Goal: Task Accomplishment & Management: Manage account settings

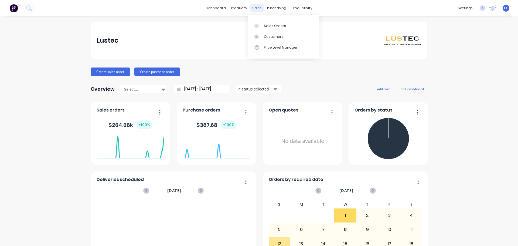
click at [252, 6] on div "sales" at bounding box center [256, 8] width 15 height 8
click at [253, 9] on div "sales" at bounding box center [256, 8] width 15 height 8
click at [279, 25] on div "Sales Orders" at bounding box center [275, 25] width 22 height 5
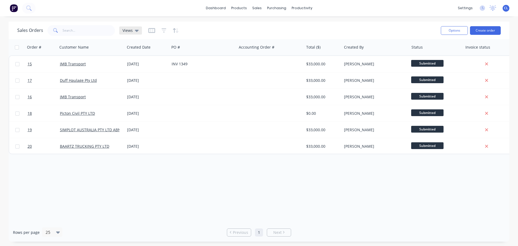
click at [135, 32] on icon at bounding box center [137, 31] width 4 height 6
click at [136, 30] on icon at bounding box center [137, 31] width 4 height 2
click at [149, 31] on icon "button" at bounding box center [151, 30] width 7 height 5
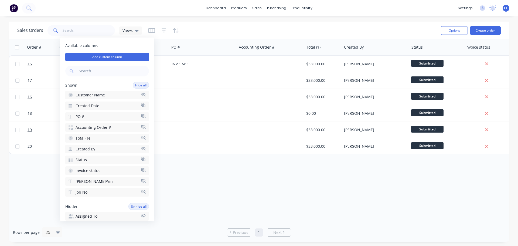
click at [141, 138] on icon "button" at bounding box center [143, 137] width 5 height 4
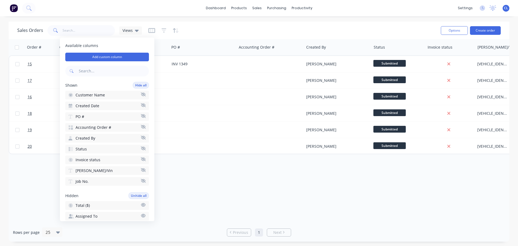
click at [141, 128] on icon "button" at bounding box center [143, 127] width 5 height 4
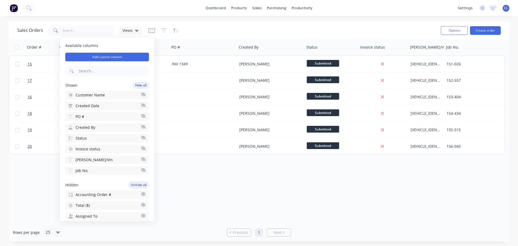
click at [141, 117] on icon "button" at bounding box center [143, 116] width 5 height 4
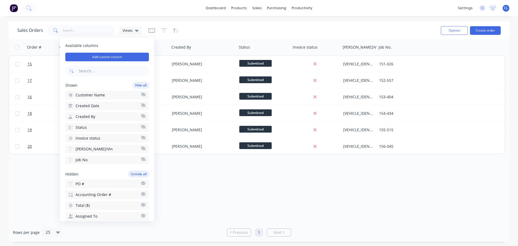
click at [141, 136] on icon "button" at bounding box center [143, 137] width 5 height 4
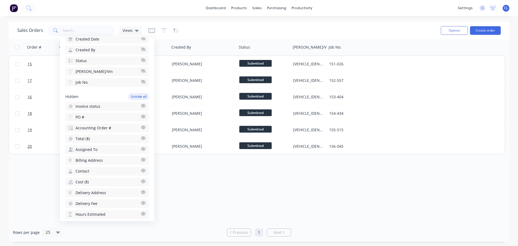
scroll to position [81, 0]
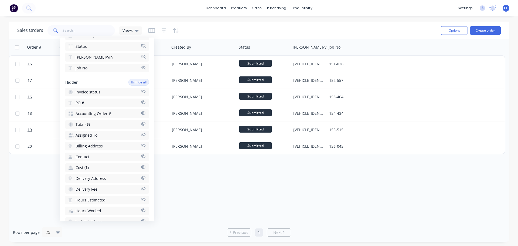
click at [141, 200] on icon "button" at bounding box center [143, 199] width 5 height 4
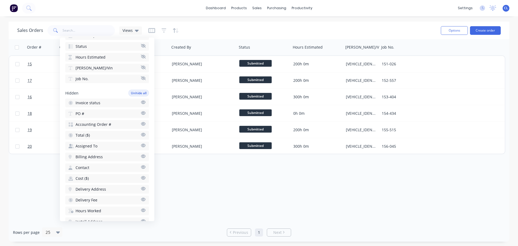
click at [141, 209] on icon "button" at bounding box center [143, 210] width 5 height 4
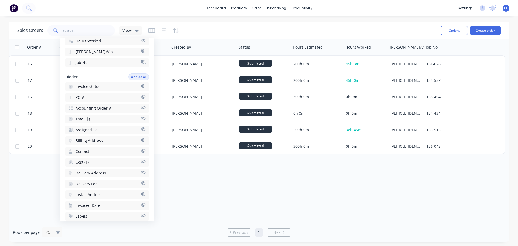
scroll to position [135, 0]
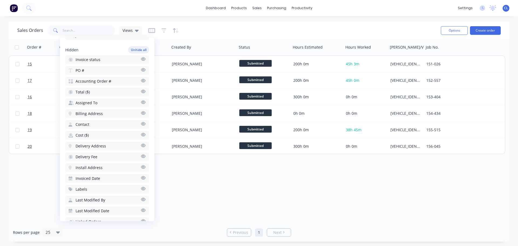
click at [141, 123] on icon "button" at bounding box center [143, 124] width 5 height 4
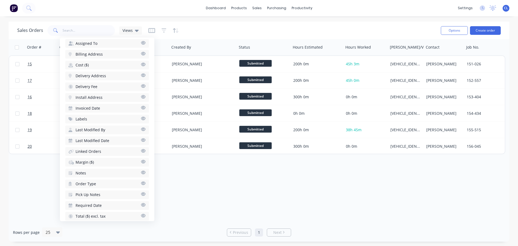
scroll to position [212, 0]
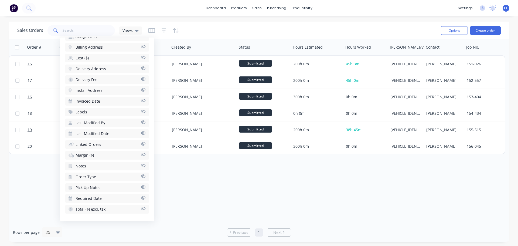
click at [141, 198] on icon "button" at bounding box center [143, 197] width 5 height 4
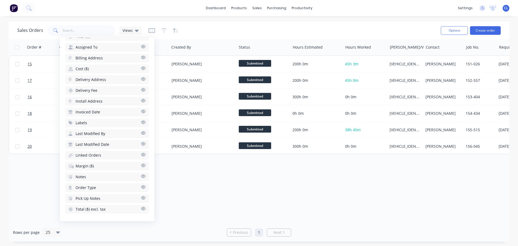
scroll to position [0, 36]
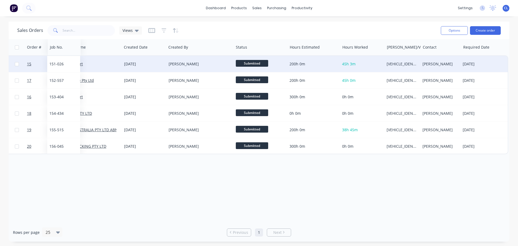
drag, startPoint x: 436, startPoint y: 49, endPoint x: 56, endPoint y: 62, distance: 380.4
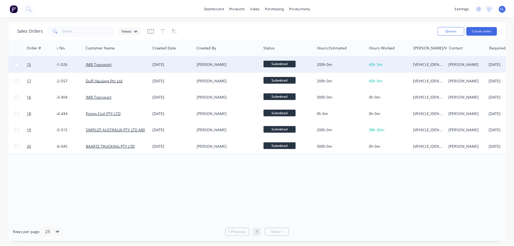
scroll to position [0, 0]
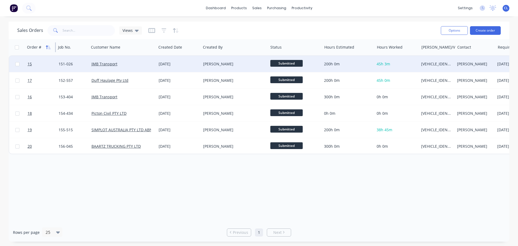
drag, startPoint x: 56, startPoint y: 48, endPoint x: 51, endPoint y: 47, distance: 5.0
click at [51, 47] on div "Order #" at bounding box center [40, 47] width 31 height 16
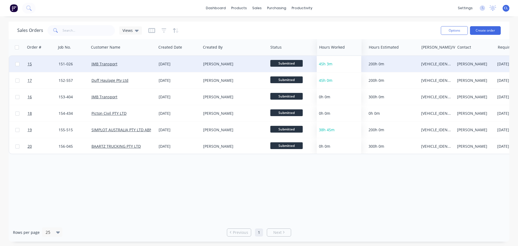
drag, startPoint x: 395, startPoint y: 48, endPoint x: 338, endPoint y: 52, distance: 57.8
click at [338, 52] on div at bounding box center [338, 47] width 38 height 11
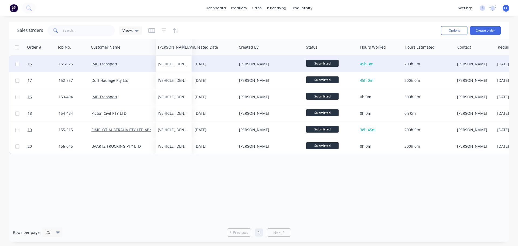
drag, startPoint x: 435, startPoint y: 48, endPoint x: 171, endPoint y: 48, distance: 263.1
click at [171, 48] on div at bounding box center [173, 47] width 30 height 11
click at [149, 31] on icon "button" at bounding box center [151, 30] width 7 height 5
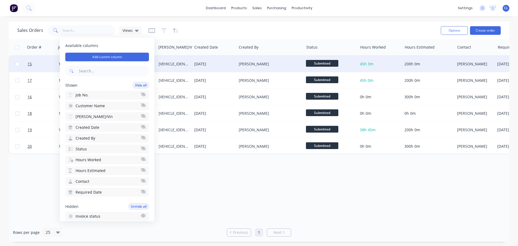
click at [141, 138] on icon "button" at bounding box center [143, 137] width 5 height 4
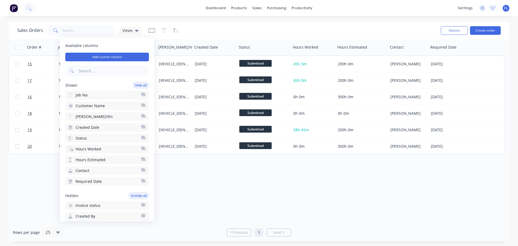
click at [141, 127] on icon "button" at bounding box center [143, 127] width 5 height 4
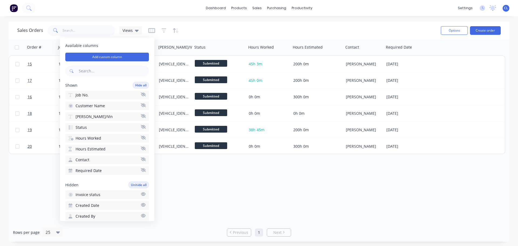
click at [228, 176] on div "Order # Job No. Customer Name Rego/Vin Status Hours Worked Hours Estimated Cont…" at bounding box center [259, 131] width 500 height 184
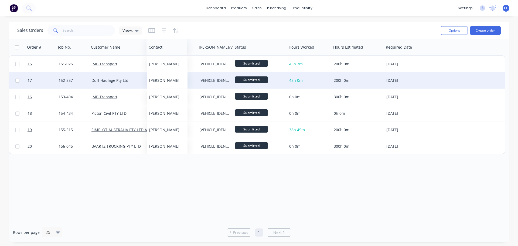
drag, startPoint x: 353, startPoint y: 49, endPoint x: 156, endPoint y: 77, distance: 198.7
click at [156, 77] on div "Order # Job No. Customer Name Rego/Vin Status Hours Worked Hours Estimated Cont…" at bounding box center [257, 96] width 496 height 115
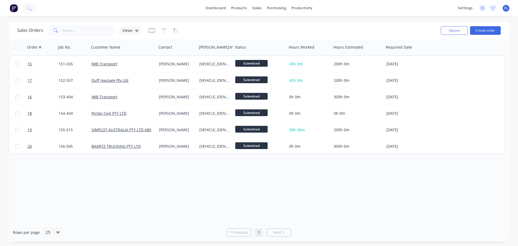
click at [332, 200] on div "Order # Job No. Customer Name Contact Rego/Vin Status Hours Worked Hours Estima…" at bounding box center [259, 131] width 500 height 184
click at [136, 31] on icon at bounding box center [137, 31] width 4 height 2
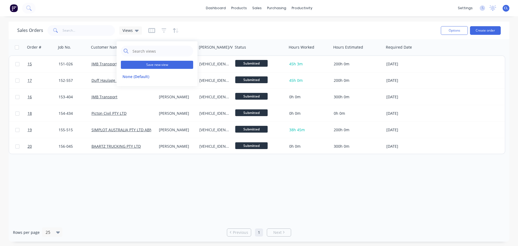
click at [148, 63] on button "Save new view" at bounding box center [157, 65] width 72 height 8
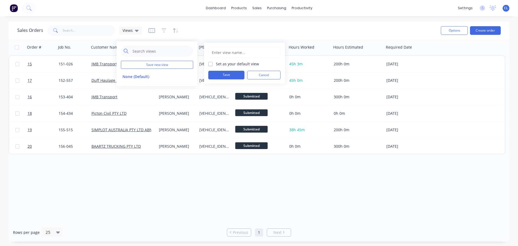
click at [216, 64] on label "Set as your default view" at bounding box center [237, 64] width 43 height 6
click at [210, 64] on input "Set as your default view" at bounding box center [210, 63] width 4 height 5
checkbox input "true"
click at [219, 56] on input "text" at bounding box center [244, 52] width 66 height 10
type input "1"
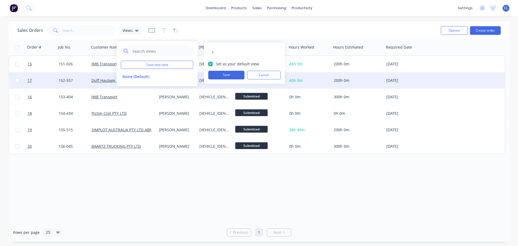
click at [231, 73] on button "Save" at bounding box center [226, 75] width 36 height 9
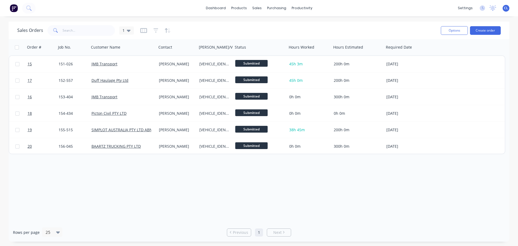
click at [282, 181] on div "Order # Job No. Customer Name Contact Rego/Vin Status Hours Worked Hours Estima…" at bounding box center [259, 131] width 500 height 184
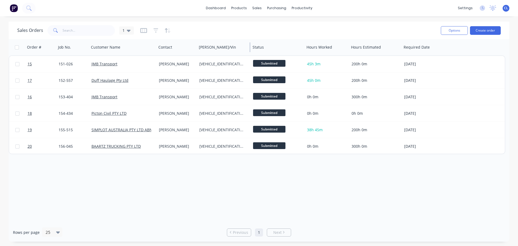
drag, startPoint x: 232, startPoint y: 48, endPoint x: 249, endPoint y: 48, distance: 17.8
click at [249, 48] on div at bounding box center [249, 47] width 1 height 10
click at [281, 194] on div "Order # Job No. Customer Name Contact Rego/Vin Status Hours Worked Hours Estima…" at bounding box center [259, 131] width 500 height 184
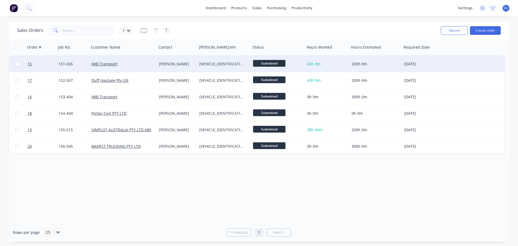
click at [308, 65] on span "45h 3m" at bounding box center [313, 63] width 13 height 5
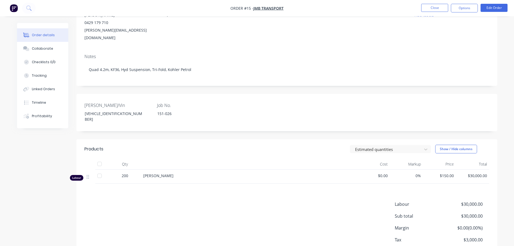
scroll to position [81, 0]
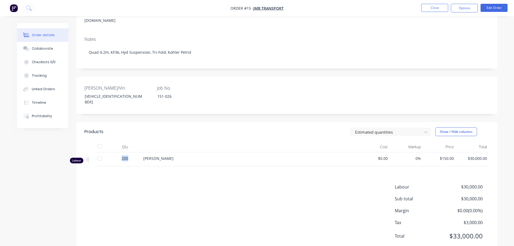
drag, startPoint x: 128, startPoint y: 146, endPoint x: 111, endPoint y: 144, distance: 17.2
click at [111, 155] on div "200" at bounding box center [125, 158] width 28 height 6
drag, startPoint x: 184, startPoint y: 147, endPoint x: 184, endPoint y: 176, distance: 28.3
click at [184, 183] on div "Labour $30,000.00 Sub total $30,000.00 Margin $0.00 ( 0.00 %) Tax $3,000.00 Tot…" at bounding box center [286, 214] width 404 height 63
click at [236, 185] on div "Labour $30,000.00 Sub total $30,000.00 Margin $0.00 ( 0.00 %) Tax $3,000.00 Tot…" at bounding box center [286, 214] width 404 height 63
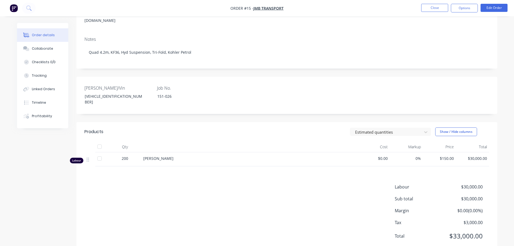
click at [219, 187] on div "Labour $30,000.00 Sub total $30,000.00 Margin $0.00 ( 0.00 %) Tax $3,000.00 Tot…" at bounding box center [286, 214] width 404 height 63
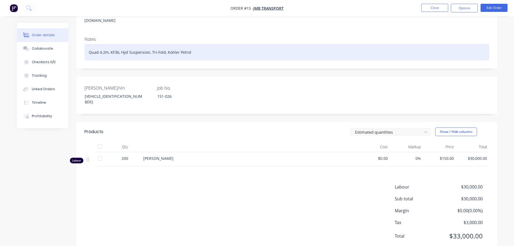
drag, startPoint x: 350, startPoint y: 39, endPoint x: 382, endPoint y: 13, distance: 41.4
click at [350, 44] on div "Quad 4.2m, KF36, Hyd Suspension, Tri-Fold, Kohler Petrol" at bounding box center [286, 52] width 404 height 16
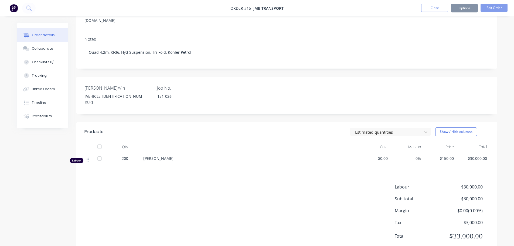
click at [228, 193] on div "Labour $30,000.00 Sub total $30,000.00 Margin $0.00 ( 0.00 %) Tax $3,000.00 Tot…" at bounding box center [286, 214] width 404 height 63
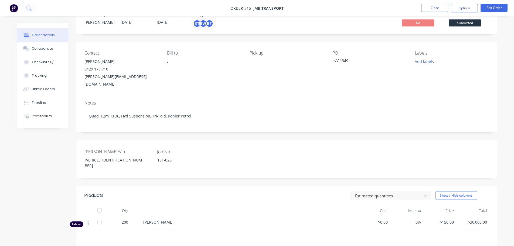
scroll to position [27, 0]
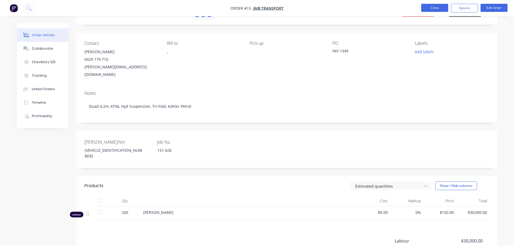
click at [437, 7] on button "Close" at bounding box center [434, 8] width 27 height 8
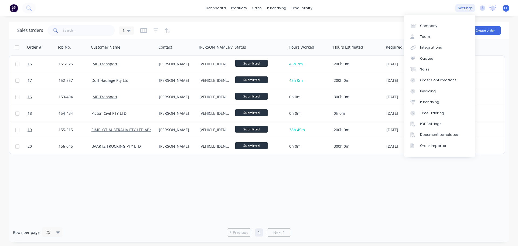
click at [468, 10] on div "settings" at bounding box center [465, 8] width 20 height 8
click at [418, 37] on div at bounding box center [414, 36] width 8 height 5
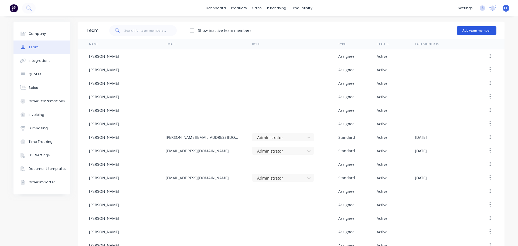
click at [472, 29] on button "Add team member" at bounding box center [476, 30] width 40 height 9
click at [472, 32] on button "Add team member" at bounding box center [476, 30] width 40 height 9
click at [444, 27] on div "Show inactive team members Add team member" at bounding box center [297, 30] width 398 height 16
click at [463, 30] on button "Add team member" at bounding box center [476, 30] width 40 height 9
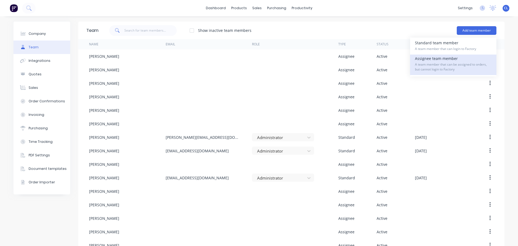
click at [442, 59] on div "Assignee team member A team member that can be assigned to orders, but cannot l…" at bounding box center [453, 64] width 77 height 20
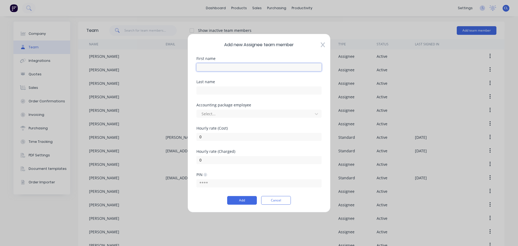
click at [227, 67] on input "text" at bounding box center [258, 67] width 125 height 8
type input "Fabrication Labour"
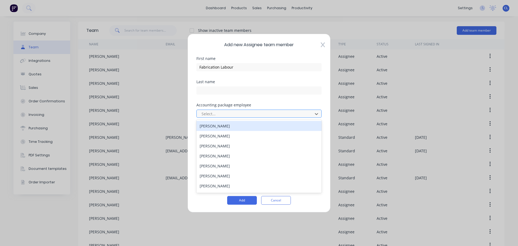
click at [217, 115] on div at bounding box center [255, 113] width 109 height 7
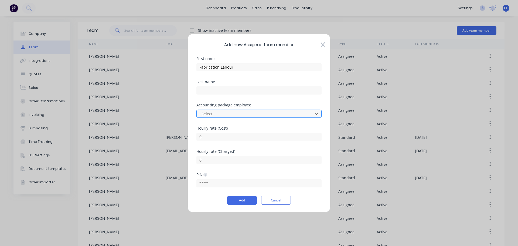
click at [218, 115] on div at bounding box center [255, 113] width 109 height 7
click at [226, 162] on input "0" at bounding box center [258, 160] width 125 height 8
drag, startPoint x: 215, startPoint y: 161, endPoint x: 190, endPoint y: 159, distance: 25.7
click at [190, 159] on div "Add new Assignee team member First name Fabrication Labour Last name Accounting…" at bounding box center [258, 122] width 143 height 178
type input "150"
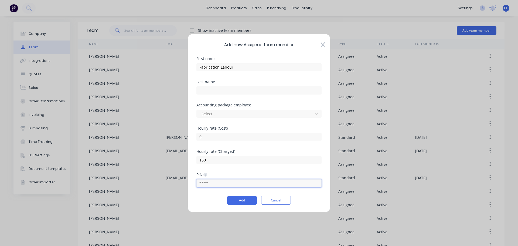
click at [210, 186] on input "text" at bounding box center [258, 183] width 125 height 8
type input "1111"
drag, startPoint x: 203, startPoint y: 137, endPoint x: 194, endPoint y: 137, distance: 9.4
click at [194, 137] on div "Add new Assignee team member First name Fabrication Labour Last name Accounting…" at bounding box center [258, 122] width 143 height 178
type input "112"
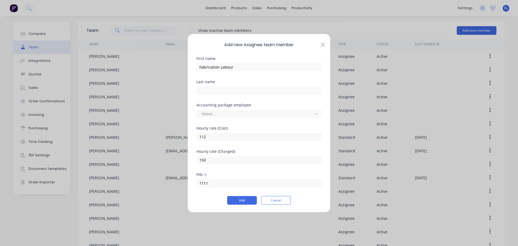
click at [226, 164] on div "Hourly rate (Charged) 150" at bounding box center [258, 160] width 125 height 23
click at [226, 160] on input "150" at bounding box center [258, 160] width 125 height 8
click at [233, 181] on input "1111" at bounding box center [258, 183] width 125 height 8
drag, startPoint x: 210, startPoint y: 184, endPoint x: 202, endPoint y: 184, distance: 7.6
drag, startPoint x: 202, startPoint y: 184, endPoint x: 198, endPoint y: 183, distance: 4.2
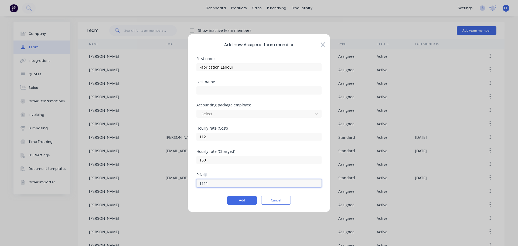
click at [198, 183] on input "1111" at bounding box center [258, 183] width 125 height 8
drag, startPoint x: 198, startPoint y: 183, endPoint x: 214, endPoint y: 183, distance: 15.6
click at [214, 183] on input "1111" at bounding box center [258, 183] width 125 height 8
drag, startPoint x: 213, startPoint y: 183, endPoint x: 302, endPoint y: 185, distance: 88.7
click at [302, 185] on input "1111" at bounding box center [258, 183] width 125 height 8
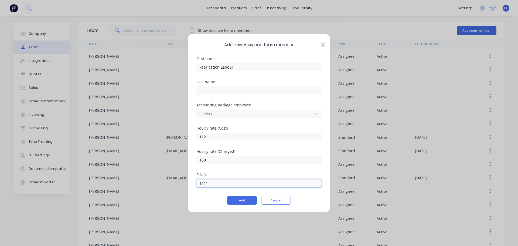
drag, startPoint x: 219, startPoint y: 185, endPoint x: 187, endPoint y: 185, distance: 32.4
click at [187, 185] on div "Add new Assignee team member First name Fabrication Labour Last name Accounting…" at bounding box center [259, 123] width 518 height 246
click at [239, 201] on button "Add" at bounding box center [242, 200] width 30 height 9
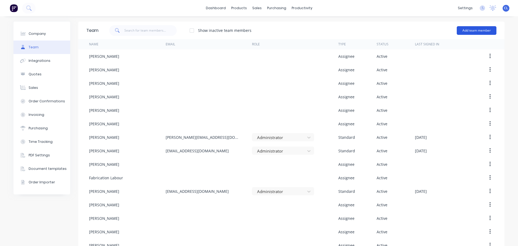
click at [461, 31] on button "Add team member" at bounding box center [476, 30] width 40 height 9
drag, startPoint x: 281, startPoint y: 30, endPoint x: 271, endPoint y: 28, distance: 10.2
click at [271, 28] on div "Show inactive team members Add team member" at bounding box center [297, 30] width 398 height 16
click at [259, 10] on div "sales" at bounding box center [256, 8] width 15 height 8
click at [271, 25] on div "Sales Orders" at bounding box center [275, 25] width 22 height 5
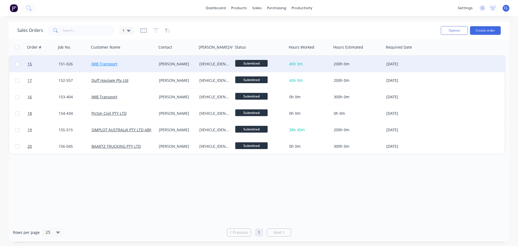
click at [101, 62] on link "JMB Transport" at bounding box center [104, 63] width 26 height 5
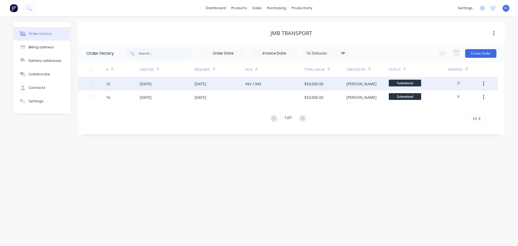
click at [152, 81] on div "[DATE]" at bounding box center [146, 84] width 12 height 6
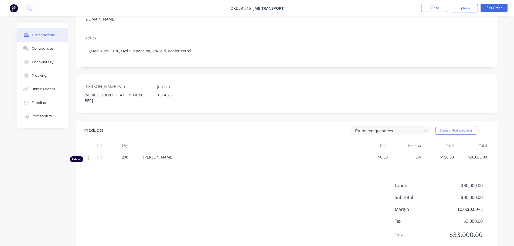
scroll to position [84, 0]
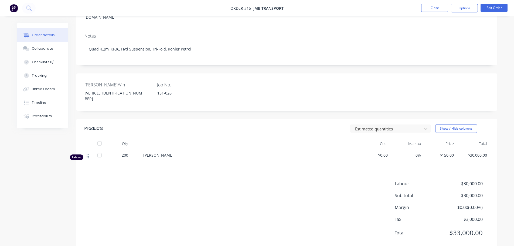
click at [88, 154] on icon at bounding box center [88, 156] width 2 height 5
click at [238, 180] on div "Labour $30,000.00 Sub total $30,000.00 Margin $0.00 ( 0.00 %) Tax $3,000.00 Tot…" at bounding box center [286, 211] width 404 height 63
click at [309, 198] on div "Labour $30,000.00 Sub total $30,000.00 Margin $0.00 ( 0.00 %) Tax $3,000.00 Tot…" at bounding box center [286, 211] width 404 height 63
click at [181, 180] on div "Labour $30,000.00 Sub total $30,000.00 Margin $0.00 ( 0.00 %) Tax $3,000.00 Tot…" at bounding box center [286, 211] width 404 height 63
click at [276, 198] on div "Labour $30,000.00 Sub total $30,000.00 Margin $0.00 ( 0.00 %) Tax $3,000.00 Tot…" at bounding box center [286, 211] width 404 height 63
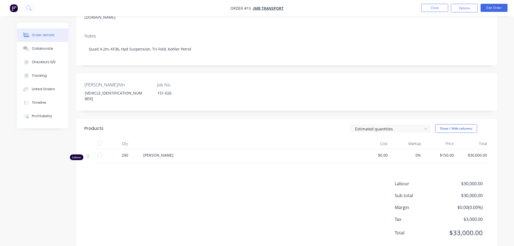
click at [352, 184] on div "Labour $30,000.00 Sub total $30,000.00 Margin $0.00 ( 0.00 %) Tax $3,000.00 Tot…" at bounding box center [286, 211] width 404 height 63
click at [489, 8] on button "Edit Order" at bounding box center [493, 8] width 27 height 8
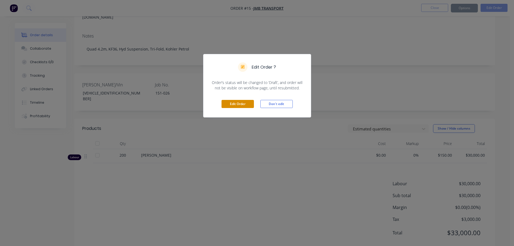
click at [236, 104] on button "Edit Order" at bounding box center [237, 104] width 32 height 8
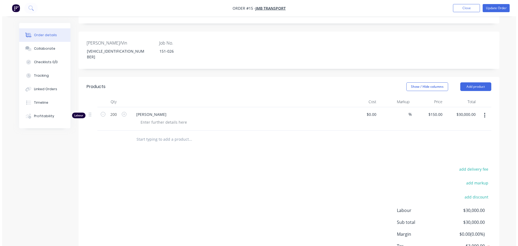
scroll to position [135, 0]
click at [471, 82] on button "Add product" at bounding box center [473, 86] width 31 height 9
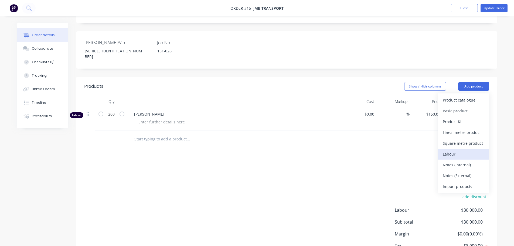
click at [455, 150] on div "Labour" at bounding box center [463, 154] width 42 height 8
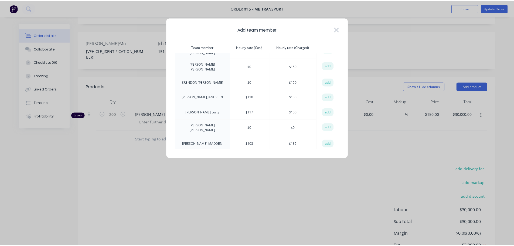
scroll to position [108, 0]
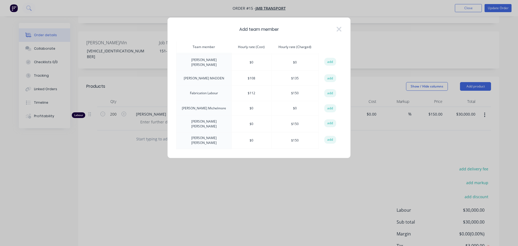
click at [198, 85] on td "Fabrication Labour" at bounding box center [203, 92] width 55 height 15
click at [329, 89] on button "add" at bounding box center [330, 93] width 12 height 8
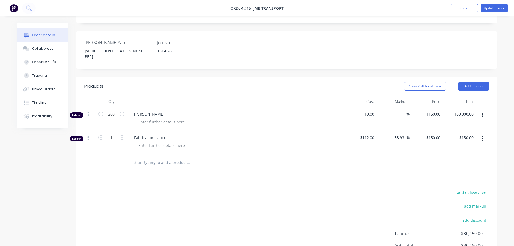
click at [270, 188] on div "add delivery fee add markup add discount Labour $30,150.00 Sub total $30,150.00…" at bounding box center [286, 240] width 404 height 104
click at [117, 133] on input "1" at bounding box center [111, 137] width 14 height 8
type input "1000"
type input "$150,000.00"
click at [164, 188] on div "add delivery fee add markup add discount Labour $30,150.00 Sub total $30,150.00…" at bounding box center [286, 240] width 404 height 104
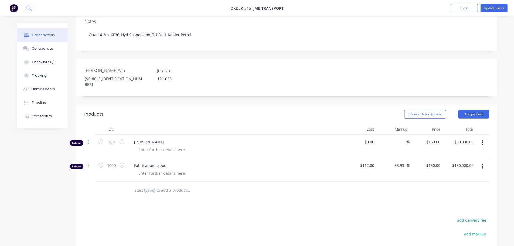
scroll to position [81, 0]
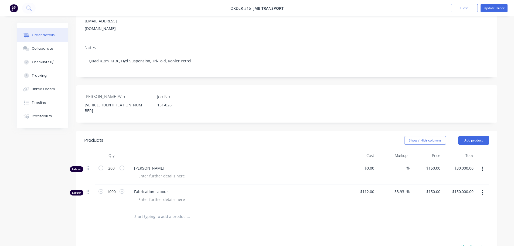
click at [483, 166] on icon "button" at bounding box center [482, 169] width 1 height 6
click at [455, 211] on div "Delete" at bounding box center [463, 215] width 42 height 8
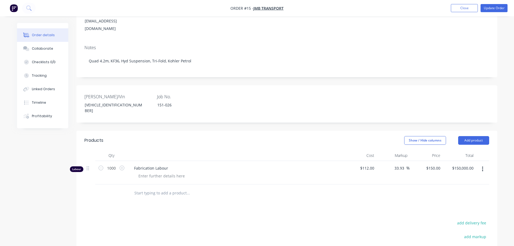
click at [299, 184] on div at bounding box center [225, 193] width 194 height 18
click at [256, 197] on div "Products Show / Hide columns Add product Qty Cost Markup Price Total Labour 100…" at bounding box center [286, 230] width 421 height 201
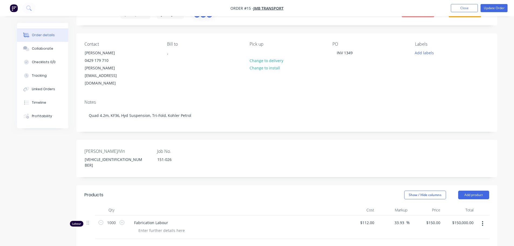
scroll to position [0, 0]
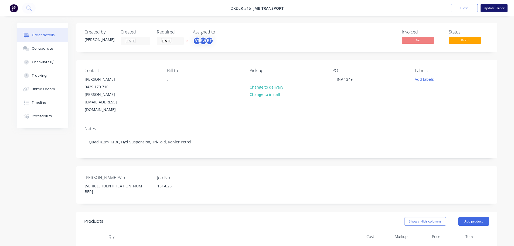
click at [500, 8] on button "Update Order" at bounding box center [493, 8] width 27 height 8
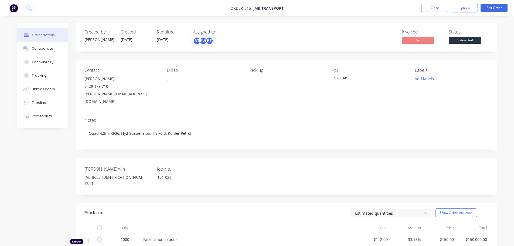
click at [394, 138] on div "Notes Quad 4.2m, KF36, Hyd Suspension, Tri-Fold, Kohler Petrol" at bounding box center [286, 131] width 421 height 36
click at [328, 9] on nav "Order #15 - JMB Transport Close Options Edit Order" at bounding box center [257, 8] width 514 height 16
drag, startPoint x: 328, startPoint y: 9, endPoint x: 314, endPoint y: 8, distance: 14.0
click at [314, 8] on nav "Order #15 - JMB Transport Close Options Edit Order" at bounding box center [257, 8] width 514 height 16
click at [437, 6] on button "Close" at bounding box center [434, 8] width 27 height 8
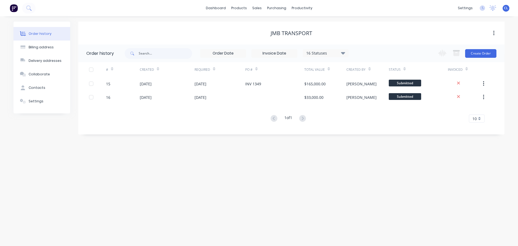
click at [268, 195] on div "Order history Billing address Delivery addresses Collaborate Contacts Settings …" at bounding box center [259, 130] width 518 height 229
click at [276, 185] on div "Order history Billing address Delivery addresses Collaborate Contacts Settings …" at bounding box center [259, 130] width 518 height 229
click at [270, 27] on div "Sales Orders" at bounding box center [277, 25] width 22 height 5
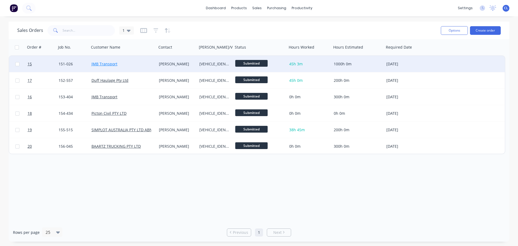
click at [105, 64] on link "JMB Transport" at bounding box center [104, 63] width 26 height 5
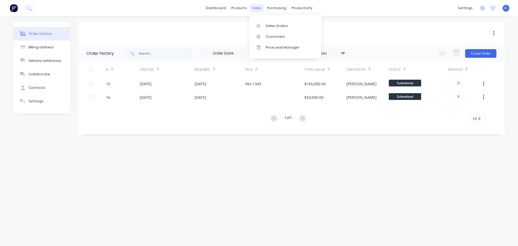
click at [259, 8] on div "sales" at bounding box center [256, 8] width 15 height 8
click at [267, 23] on div "Sales Orders" at bounding box center [277, 25] width 22 height 5
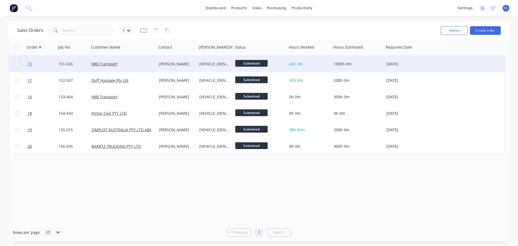
click at [29, 64] on span "15" at bounding box center [30, 63] width 4 height 5
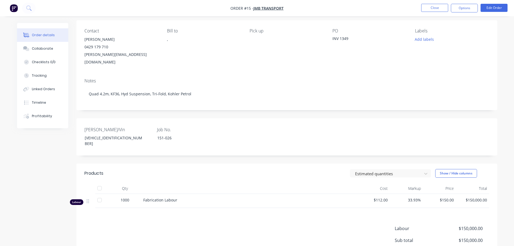
scroll to position [27, 0]
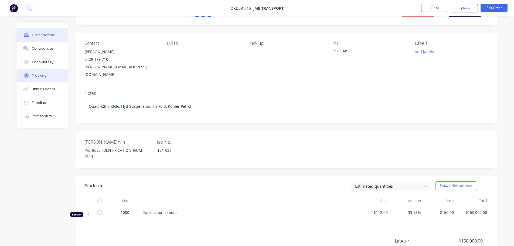
click at [45, 77] on div "Tracking" at bounding box center [39, 75] width 15 height 5
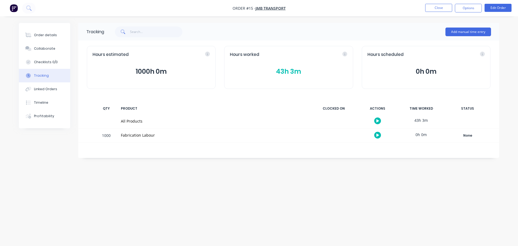
click at [282, 70] on button "43h 3m" at bounding box center [288, 71] width 117 height 10
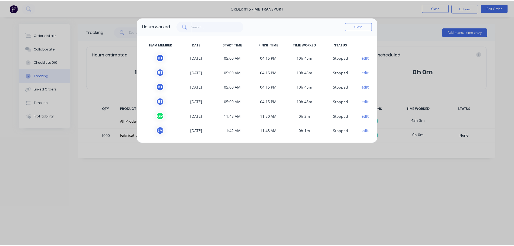
scroll to position [2, 0]
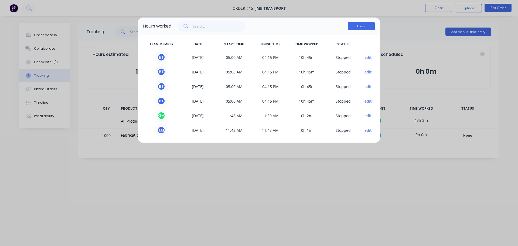
click at [362, 27] on button "Close" at bounding box center [361, 26] width 27 height 8
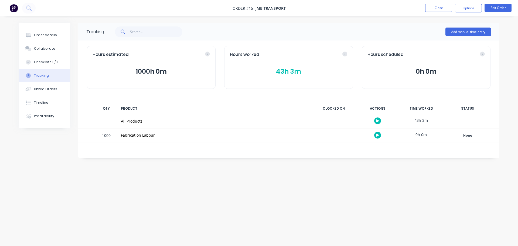
click at [245, 195] on div "Tracking Add manual time entry Hours estimated 1000h 0m Hours worked 43h 3m Hou…" at bounding box center [259, 112] width 480 height 179
drag, startPoint x: 297, startPoint y: 160, endPoint x: 296, endPoint y: 154, distance: 5.8
click at [297, 160] on div "Tracking Add manual time entry Hours estimated 1000h 0m Hours worked 43h 3m Hou…" at bounding box center [259, 112] width 480 height 179
click at [265, 10] on span "JMB Transport" at bounding box center [270, 8] width 30 height 5
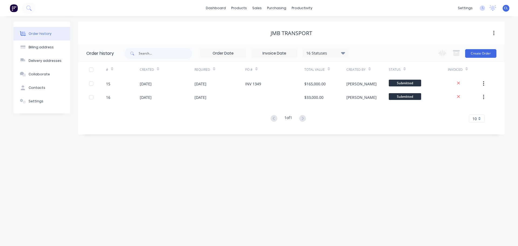
drag, startPoint x: 165, startPoint y: 158, endPoint x: 151, endPoint y: 141, distance: 22.4
click at [165, 158] on div "Order history Billing address Delivery addresses Collaborate Contacts Settings …" at bounding box center [259, 130] width 518 height 229
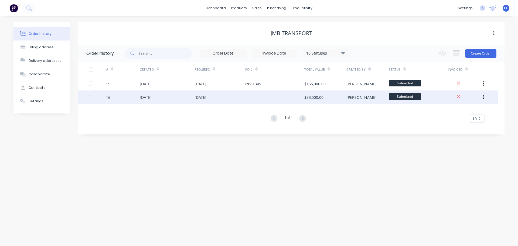
click at [111, 98] on div "16" at bounding box center [123, 96] width 34 height 13
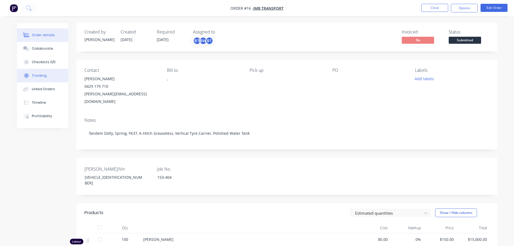
click at [40, 75] on div "Tracking" at bounding box center [39, 75] width 15 height 5
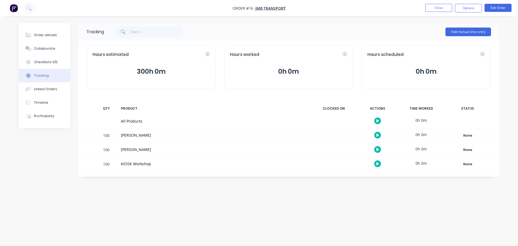
click at [175, 202] on div "Tracking Add manual time entry Hours estimated 300h 0m Hours worked 0h 0m Hours…" at bounding box center [259, 112] width 480 height 179
click at [272, 9] on span "JMB Transport" at bounding box center [270, 8] width 30 height 5
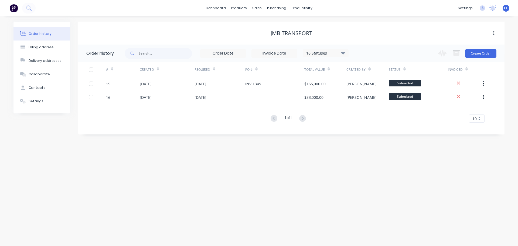
click at [342, 180] on div "Order history Billing address Delivery addresses Collaborate Contacts Settings …" at bounding box center [259, 130] width 518 height 229
click at [259, 8] on div "sales" at bounding box center [256, 8] width 15 height 8
click at [267, 26] on div "Sales Orders" at bounding box center [277, 25] width 22 height 5
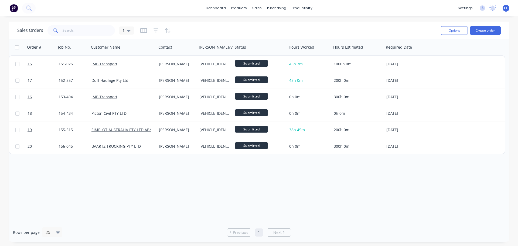
drag, startPoint x: 363, startPoint y: 204, endPoint x: 364, endPoint y: 180, distance: 24.0
click at [363, 204] on div "Order # Job No. Customer Name Contact Rego/Vin Status Hours Worked Hours Estima…" at bounding box center [259, 131] width 500 height 184
click at [312, 56] on link "Timesheets" at bounding box center [322, 58] width 71 height 11
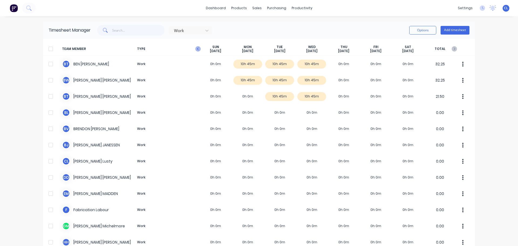
click at [195, 48] on icon "button" at bounding box center [197, 48] width 5 height 5
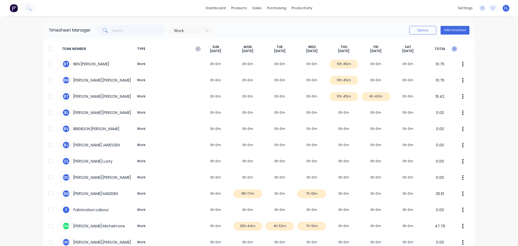
click at [455, 50] on icon "button" at bounding box center [453, 48] width 5 height 5
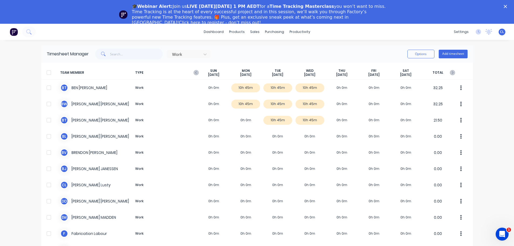
click at [507, 6] on polygon "Close" at bounding box center [504, 6] width 3 height 3
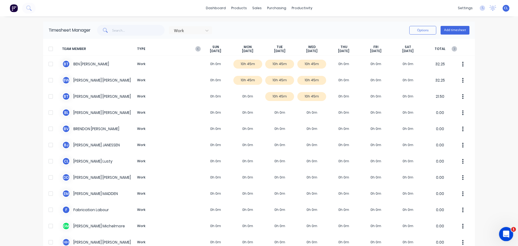
click at [503, 233] on icon "Open Intercom Messenger" at bounding box center [505, 233] width 9 height 9
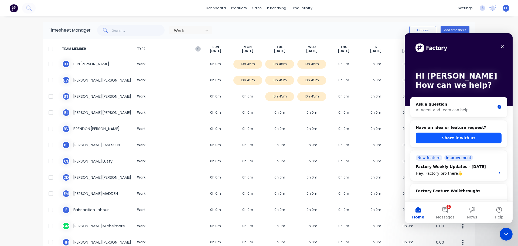
click at [447, 137] on button "Share it with us" at bounding box center [458, 137] width 86 height 11
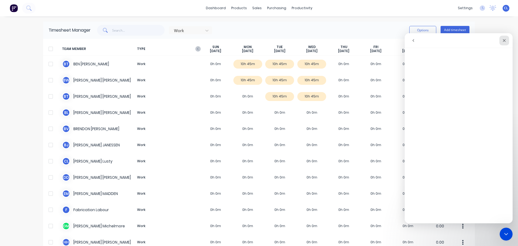
click at [505, 40] on icon "Close" at bounding box center [504, 40] width 4 height 4
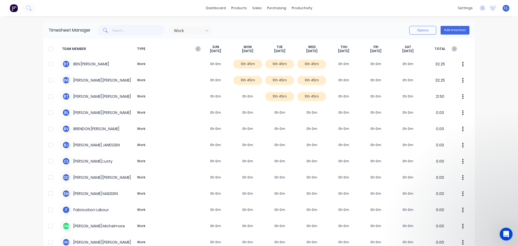
click at [349, 32] on div "Work Options Add timesheet" at bounding box center [280, 30] width 379 height 11
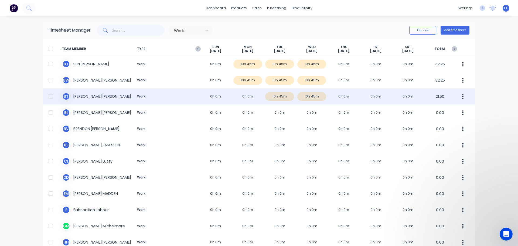
click at [92, 97] on div "[PERSON_NAME] Work 0h 0m 0h 0m 10h 45m 10h 45m 0h 0m 0h 0m 0h 0m 21.50" at bounding box center [258, 96] width 431 height 16
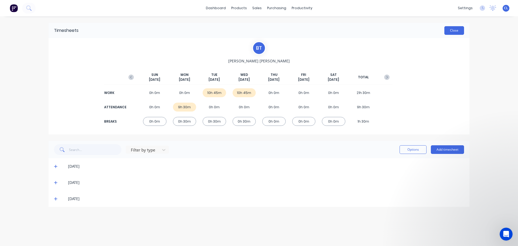
click at [456, 27] on button "Close" at bounding box center [454, 30] width 20 height 9
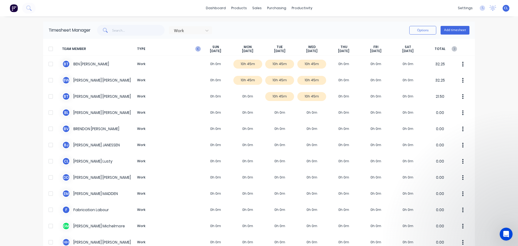
click at [197, 49] on icon "button" at bounding box center [197, 48] width 5 height 5
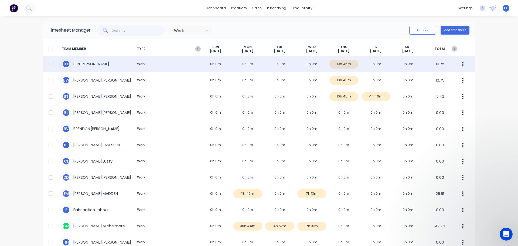
drag, startPoint x: 457, startPoint y: 42, endPoint x: 342, endPoint y: 71, distance: 118.5
click at [342, 71] on div "B T BEN TAYLOR Work 0h 0m 0h 0m 0h 0m 0h 0m 10h 45m 0h 0m 0h 0m 10.75" at bounding box center [258, 64] width 431 height 16
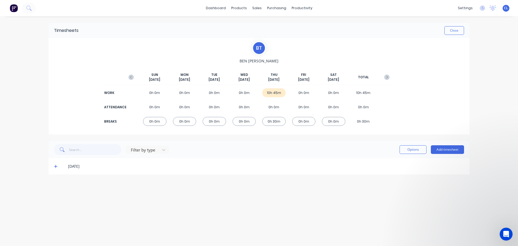
click at [274, 98] on div "WORK 0h 0m 0h 0m 0h 0m 0h 0m 10h 45m 0h 0m 0h 0m 10h 45m" at bounding box center [259, 93] width 266 height 12
click at [273, 94] on div "10h 45m" at bounding box center [273, 92] width 23 height 9
click at [54, 166] on icon at bounding box center [55, 166] width 3 height 3
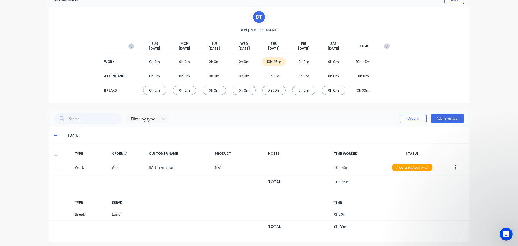
scroll to position [33, 0]
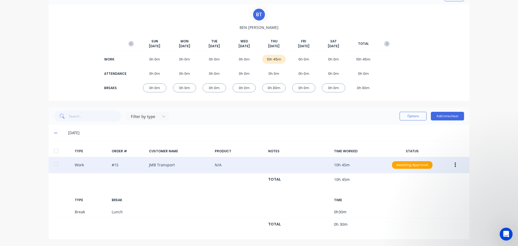
click at [454, 165] on icon "button" at bounding box center [454, 165] width 1 height 6
click at [425, 145] on div "Edit" at bounding box center [436, 144] width 42 height 8
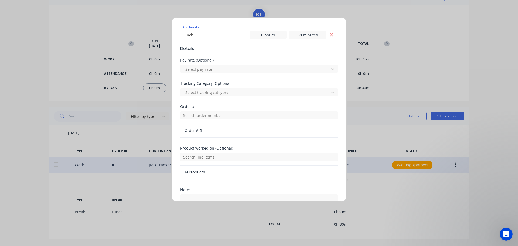
scroll to position [147, 0]
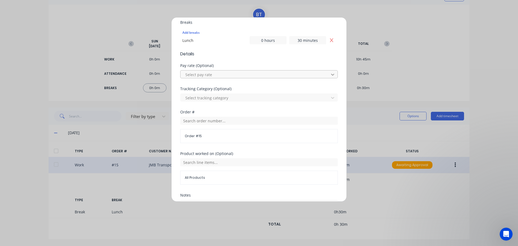
click at [330, 74] on icon at bounding box center [332, 74] width 5 height 5
click at [332, 75] on div at bounding box center [333, 74] width 10 height 9
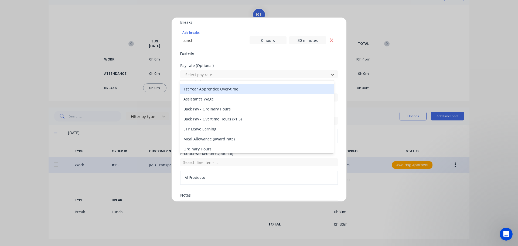
scroll to position [0, 0]
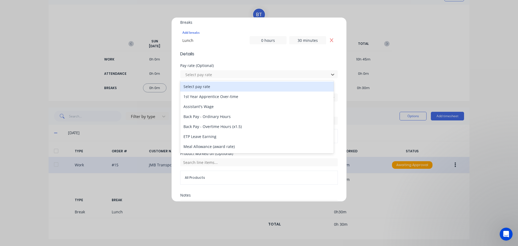
click at [317, 61] on form "Work Attendance When Date 25/09/2025 Start time 05:00 AM Finish time 04:15 PM H…" at bounding box center [258, 69] width 157 height 352
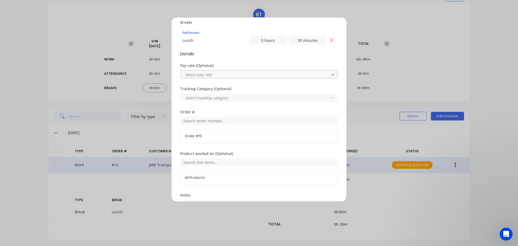
click at [330, 75] on icon at bounding box center [332, 74] width 5 height 5
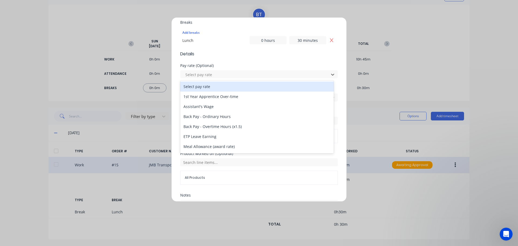
click at [334, 67] on div "Edit time tracking entry Work Attendance When Date 25/09/2025 Start time 05:00 …" at bounding box center [258, 109] width 175 height 184
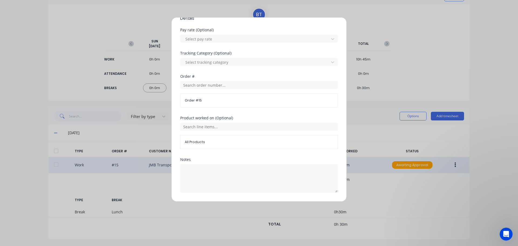
scroll to position [184, 0]
click at [214, 58] on div at bounding box center [255, 61] width 141 height 7
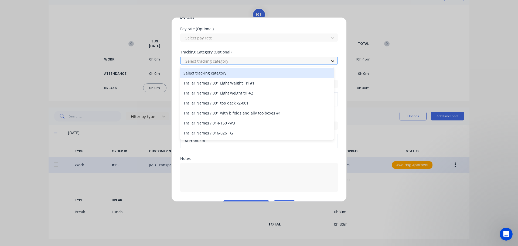
click at [330, 63] on icon at bounding box center [332, 60] width 5 height 5
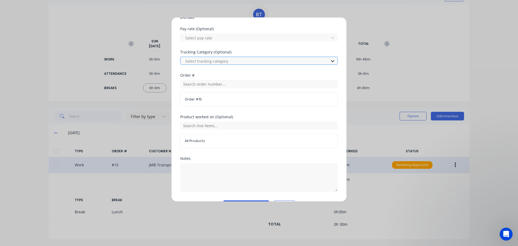
click at [330, 63] on icon at bounding box center [332, 60] width 5 height 5
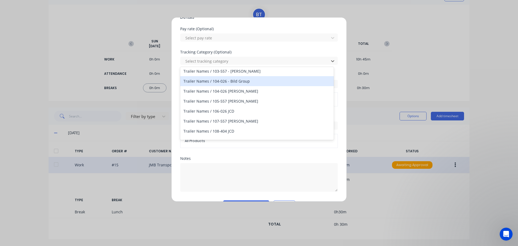
scroll to position [1052, 0]
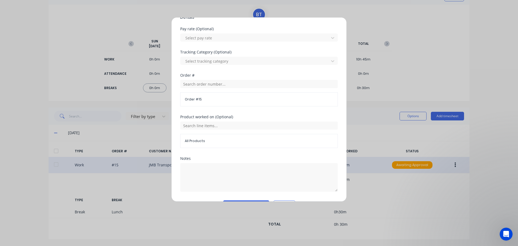
click at [310, 54] on div "Tracking Category (Optional)" at bounding box center [258, 52] width 157 height 4
drag, startPoint x: 252, startPoint y: 21, endPoint x: 281, endPoint y: 25, distance: 28.9
click at [281, 25] on form "Work Attendance When Date 25/09/2025 Start time 05:00 AM Finish time 04:15 PM H…" at bounding box center [258, 32] width 157 height 352
click at [242, 59] on div at bounding box center [255, 61] width 141 height 7
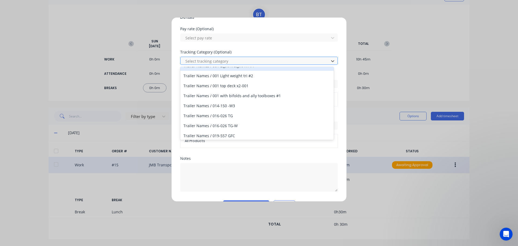
scroll to position [27, 0]
click at [246, 59] on div at bounding box center [255, 61] width 141 height 7
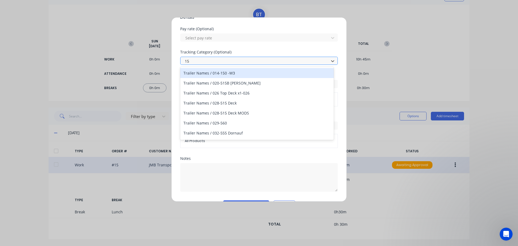
type input "151"
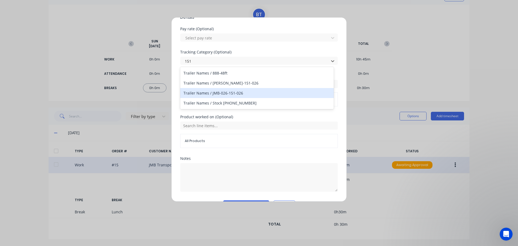
click at [246, 92] on div "Trailer Names / JMB-026-151-026" at bounding box center [256, 93] width 153 height 10
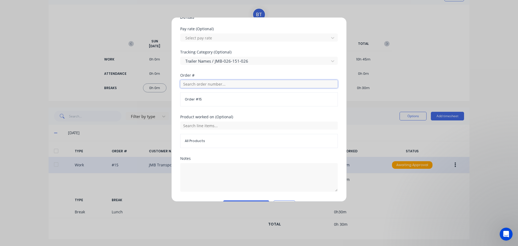
click at [231, 84] on input "text" at bounding box center [258, 84] width 157 height 8
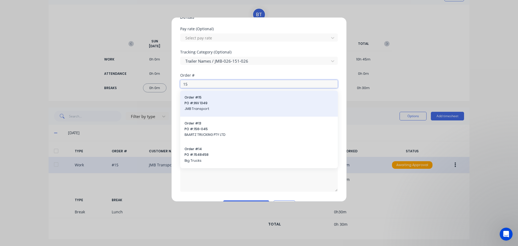
type input "15"
click at [199, 104] on span "PO #: INV 1349" at bounding box center [258, 103] width 149 height 5
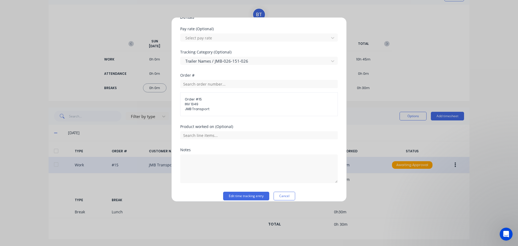
click at [338, 60] on div "Edit time tracking entry Work Attendance When Date 25/09/2025 Start time 05:00 …" at bounding box center [258, 109] width 175 height 184
drag, startPoint x: 206, startPoint y: 109, endPoint x: 181, endPoint y: 97, distance: 28.2
click at [181, 97] on div "Order # 15 INV 1349 JMB Transport" at bounding box center [258, 104] width 157 height 24
click at [212, 99] on span "Order # 15" at bounding box center [259, 99] width 148 height 5
click at [227, 82] on input "text" at bounding box center [258, 84] width 157 height 8
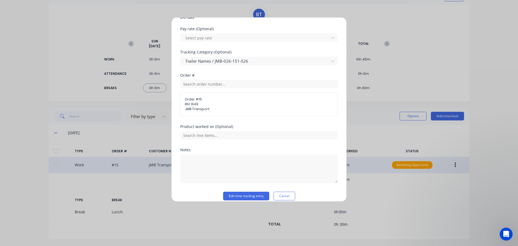
click at [262, 70] on div "Tracking Category (Optional) Trailer Names / JMB-026-151-026" at bounding box center [258, 61] width 157 height 23
drag, startPoint x: 200, startPoint y: 100, endPoint x: 188, endPoint y: 100, distance: 11.6
click at [188, 100] on span "Order # 15" at bounding box center [259, 99] width 148 height 5
drag, startPoint x: 207, startPoint y: 108, endPoint x: 190, endPoint y: 108, distance: 16.7
click at [190, 108] on span "JMB Transport" at bounding box center [259, 108] width 148 height 5
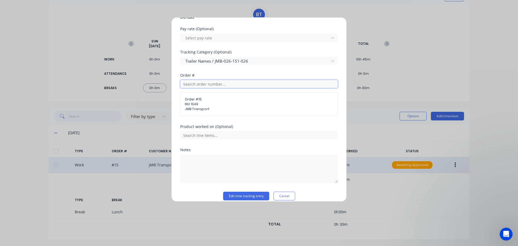
click at [229, 84] on input "text" at bounding box center [258, 84] width 157 height 8
drag, startPoint x: 188, startPoint y: 83, endPoint x: 183, endPoint y: 85, distance: 5.4
click at [183, 85] on input "13" at bounding box center [258, 84] width 157 height 8
type input "13"
click at [503, 230] on icon "Open Intercom Messenger" at bounding box center [505, 233] width 9 height 9
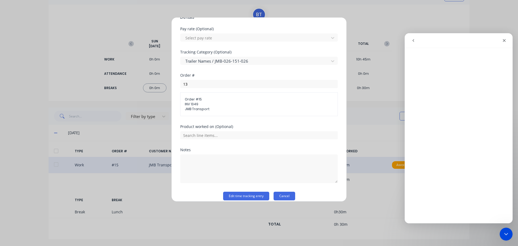
click at [283, 196] on button "Cancel" at bounding box center [284, 195] width 22 height 9
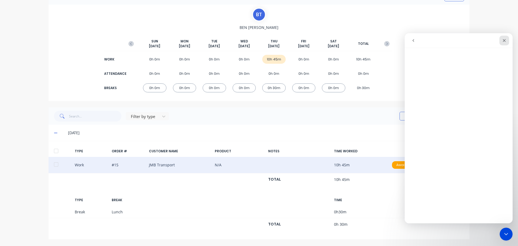
click at [503, 39] on icon "Close" at bounding box center [504, 40] width 4 height 4
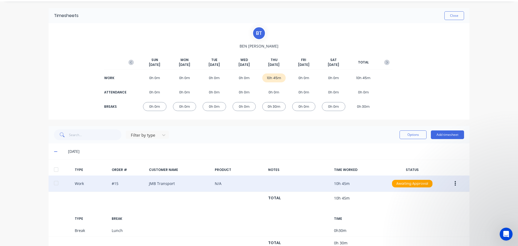
scroll to position [0, 0]
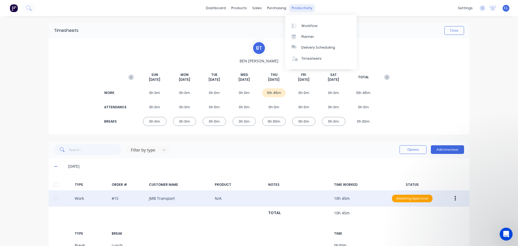
click at [297, 11] on div "productivity" at bounding box center [302, 8] width 26 height 8
drag, startPoint x: 308, startPoint y: 60, endPoint x: 297, endPoint y: 57, distance: 12.2
click at [297, 57] on icon at bounding box center [294, 58] width 6 height 5
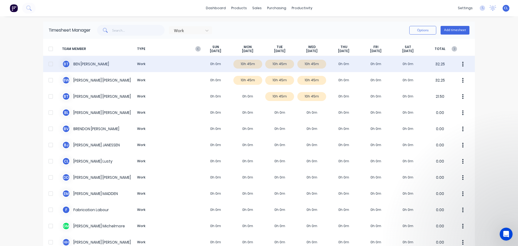
click at [49, 64] on div at bounding box center [50, 64] width 11 height 11
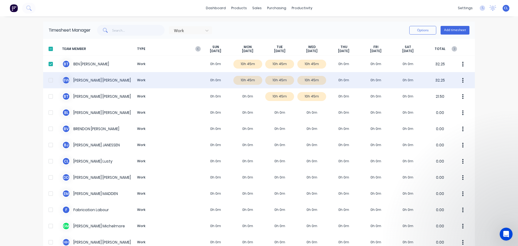
click at [50, 79] on div at bounding box center [50, 80] width 11 height 11
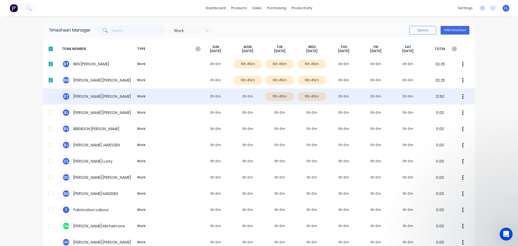
click at [50, 96] on div at bounding box center [50, 96] width 11 height 11
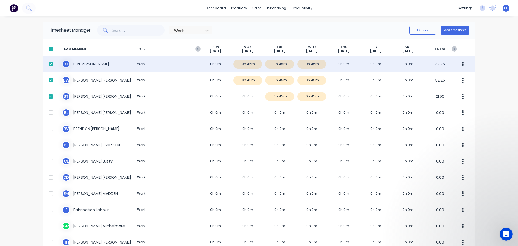
click at [462, 63] on icon "button" at bounding box center [462, 64] width 1 height 6
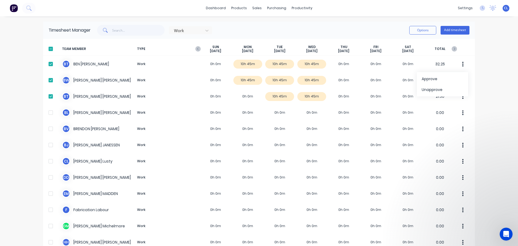
click at [416, 35] on div "Options Add timesheet" at bounding box center [439, 30] width 60 height 11
click at [417, 32] on button "Options" at bounding box center [422, 30] width 27 height 9
click at [400, 45] on div "Approve" at bounding box center [411, 44] width 42 height 8
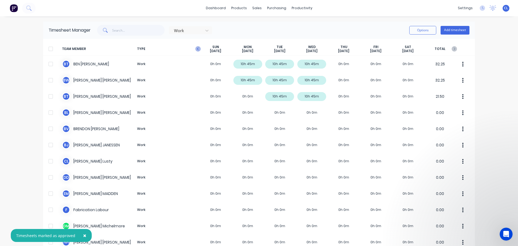
click at [195, 48] on icon "button" at bounding box center [197, 48] width 5 height 5
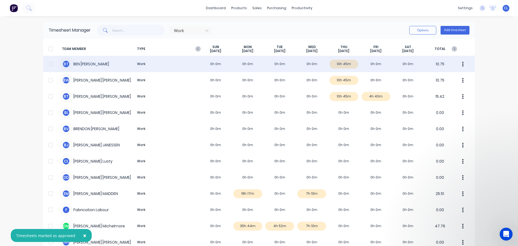
click at [51, 63] on div at bounding box center [50, 64] width 11 height 11
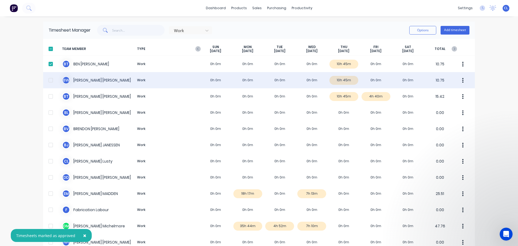
click at [50, 81] on div at bounding box center [50, 80] width 11 height 11
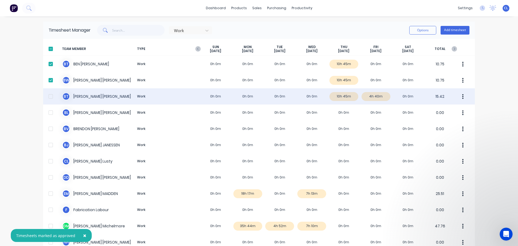
click at [50, 98] on div at bounding box center [50, 96] width 11 height 11
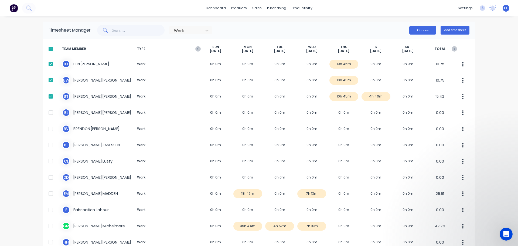
click at [422, 27] on button "Options" at bounding box center [422, 30] width 27 height 9
click at [399, 44] on div "Approve" at bounding box center [411, 44] width 42 height 8
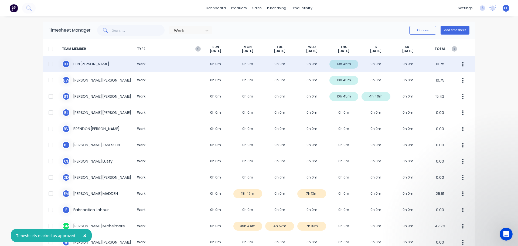
click at [48, 65] on div at bounding box center [50, 64] width 11 height 11
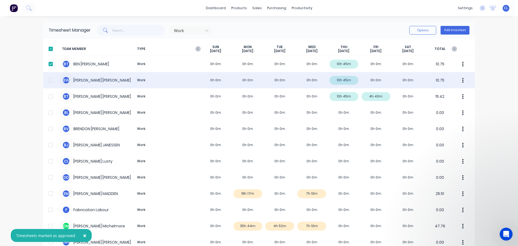
click at [50, 78] on div at bounding box center [50, 80] width 11 height 11
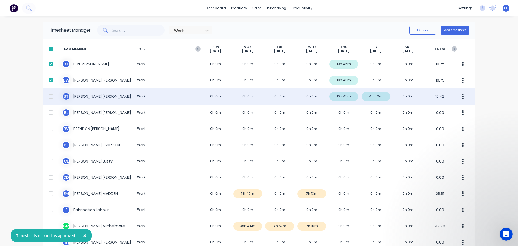
click at [50, 96] on div at bounding box center [50, 96] width 11 height 11
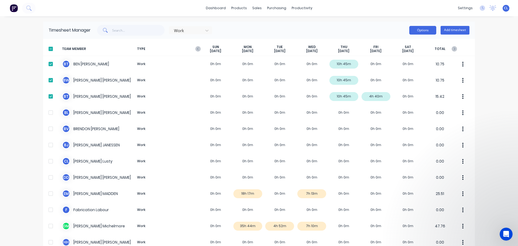
click at [421, 28] on button "Options" at bounding box center [422, 30] width 27 height 9
click at [395, 77] on div "Export" at bounding box center [411, 77] width 42 height 8
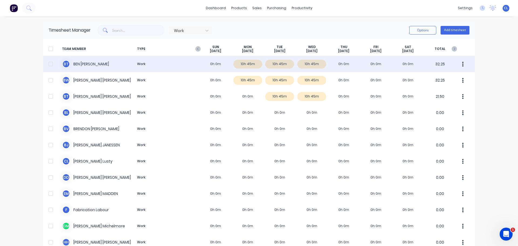
click at [84, 63] on div "B T [PERSON_NAME] Work 0h 0m 10h 45m 10h 45m 10h 45m 0h 0m 0h 0m 0h 0m 32.25" at bounding box center [258, 64] width 431 height 16
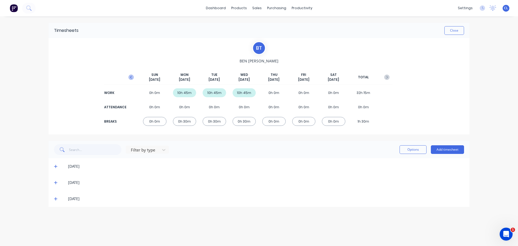
click at [130, 78] on icon "button" at bounding box center [130, 76] width 5 height 5
drag, startPoint x: 249, startPoint y: 94, endPoint x: 239, endPoint y: 92, distance: 10.1
click at [239, 92] on div "0h 0m" at bounding box center [243, 92] width 23 height 9
click at [274, 49] on div "B T [PERSON_NAME][DATE] [DATE] [DATE] [DATE] [DATE] [DATE] [DATE] TOTAL WORK 0h…" at bounding box center [259, 86] width 266 height 90
click at [450, 34] on button "Close" at bounding box center [454, 30] width 20 height 9
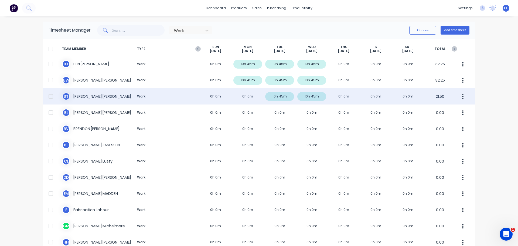
click at [79, 95] on div "[PERSON_NAME] Work 0h 0m 0h 0m 10h 45m 10h 45m 0h 0m 0h 0m 0h 0m 21.50" at bounding box center [258, 96] width 431 height 16
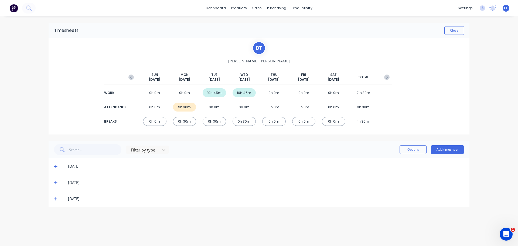
click at [198, 26] on div "Timesheets Close" at bounding box center [259, 30] width 421 height 15
click at [260, 191] on div "[DATE]" at bounding box center [259, 198] width 421 height 16
click at [129, 77] on icon "button" at bounding box center [130, 76] width 5 height 5
drag, startPoint x: 298, startPoint y: 94, endPoint x: 309, endPoint y: 94, distance: 10.8
click at [309, 94] on div "4h 40m" at bounding box center [303, 92] width 23 height 9
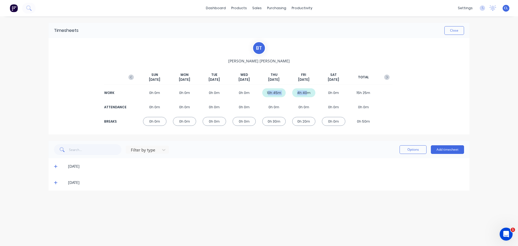
drag, startPoint x: 268, startPoint y: 94, endPoint x: 307, endPoint y: 94, distance: 38.8
click at [307, 94] on div "WORK 0h 0m 0h 0m 0h 0m 0h 0m 10h 45m 4h 40m 0h 0m 15h 25m" at bounding box center [259, 93] width 266 height 12
click at [345, 177] on div "[DATE]" at bounding box center [259, 182] width 421 height 16
click at [409, 150] on button "Options" at bounding box center [412, 149] width 27 height 9
click at [345, 164] on div "[DATE]" at bounding box center [266, 166] width 396 height 6
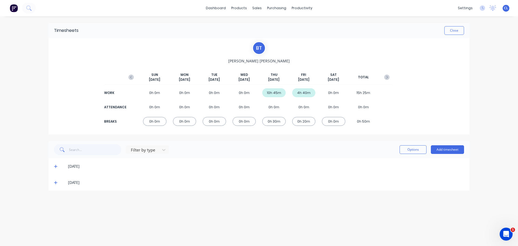
click at [90, 44] on div "[PERSON_NAME] [DATE] [DATE] [DATE] [DATE] [DATE] [DATE] [DATE] TOTAL WORK 0h 0m…" at bounding box center [259, 86] width 421 height 96
click at [451, 31] on button "Close" at bounding box center [454, 30] width 20 height 9
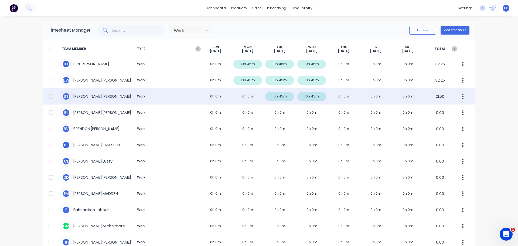
drag, startPoint x: 315, startPoint y: 95, endPoint x: 295, endPoint y: 102, distance: 21.1
click at [295, 102] on div "[PERSON_NAME] Work 0h 0m 0h 0m 10h 45m 10h 45m 0h 0m 0h 0m 0h 0m 21.50" at bounding box center [258, 96] width 431 height 16
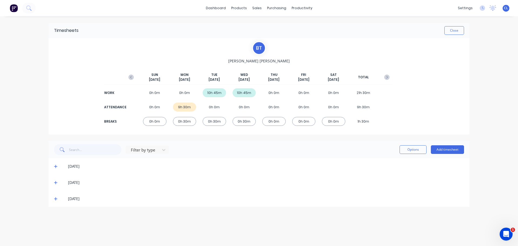
click at [261, 178] on div "[DATE]" at bounding box center [259, 182] width 421 height 16
click at [272, 26] on div "Sales Orders" at bounding box center [277, 25] width 22 height 5
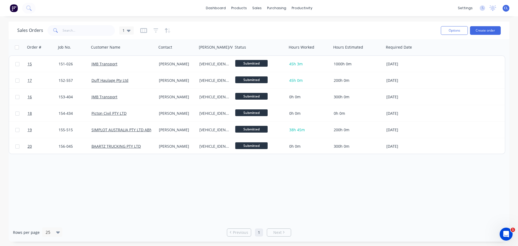
drag, startPoint x: 481, startPoint y: 6, endPoint x: 384, endPoint y: 26, distance: 98.5
click at [362, 25] on div "Sales Orders 1" at bounding box center [226, 30] width 419 height 13
click at [483, 8] on g at bounding box center [481, 7] width 5 height 5
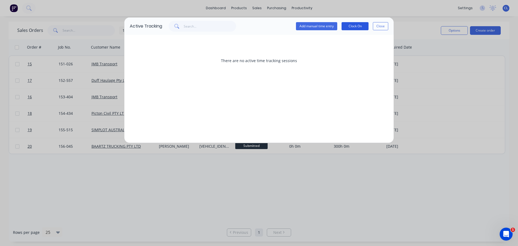
click at [356, 26] on button "Clock On" at bounding box center [354, 26] width 27 height 8
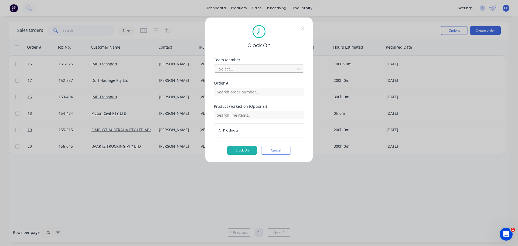
click at [230, 67] on div at bounding box center [255, 69] width 74 height 7
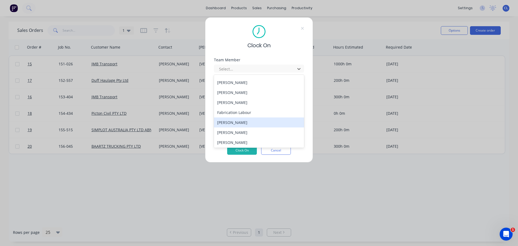
scroll to position [81, 0]
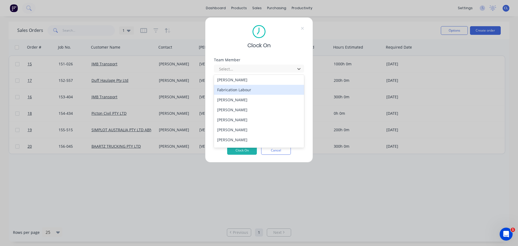
click at [245, 92] on div "Fabrication Labour" at bounding box center [259, 90] width 90 height 10
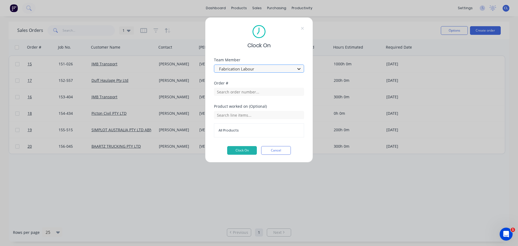
click at [297, 68] on icon at bounding box center [298, 68] width 5 height 5
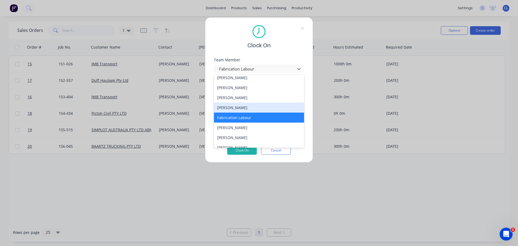
scroll to position [0, 0]
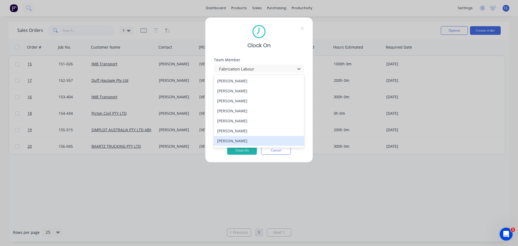
click at [306, 160] on div "Clock On Team Member option Fabrication Labour , selected. 22 results available…" at bounding box center [259, 89] width 108 height 145
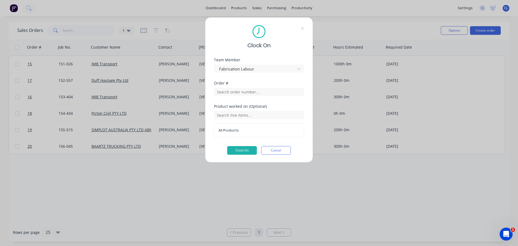
click at [302, 53] on div "Clock On Team Member Fabrication Labour Order # Product worked on (Optional) Al…" at bounding box center [259, 89] width 108 height 145
click at [304, 27] on icon at bounding box center [302, 28] width 3 height 4
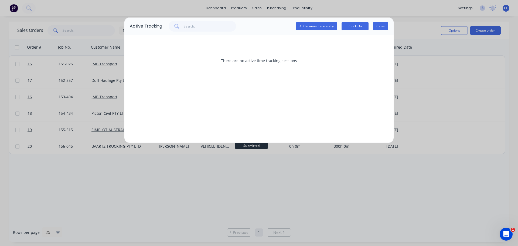
click at [384, 28] on button "Close" at bounding box center [380, 26] width 15 height 8
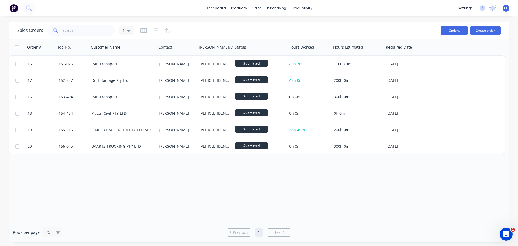
click at [443, 33] on button "Options" at bounding box center [454, 30] width 27 height 9
click at [411, 36] on div "Sales Orders 1" at bounding box center [226, 30] width 419 height 13
drag, startPoint x: 395, startPoint y: 32, endPoint x: 302, endPoint y: 5, distance: 96.8
click at [395, 33] on div "Sales Orders 1" at bounding box center [226, 30] width 419 height 13
click at [373, 32] on div "Sales Orders 1" at bounding box center [226, 30] width 419 height 13
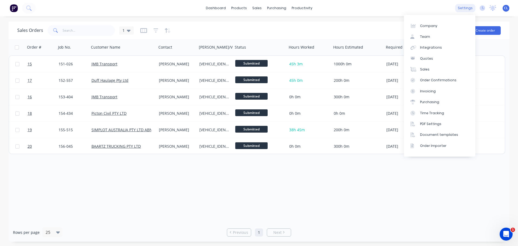
click at [465, 8] on div "settings" at bounding box center [465, 8] width 20 height 8
click at [428, 36] on div "Team" at bounding box center [425, 36] width 10 height 5
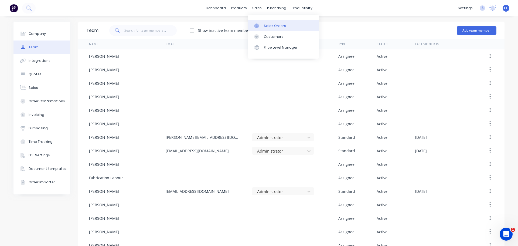
click at [257, 27] on icon at bounding box center [257, 25] width 2 height 3
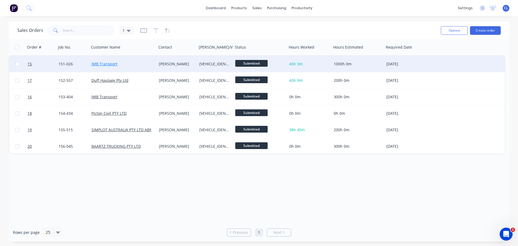
click at [103, 62] on link "JMB Transport" at bounding box center [104, 63] width 26 height 5
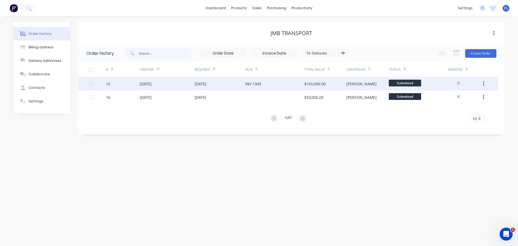
click at [149, 85] on div "[DATE]" at bounding box center [146, 84] width 12 height 6
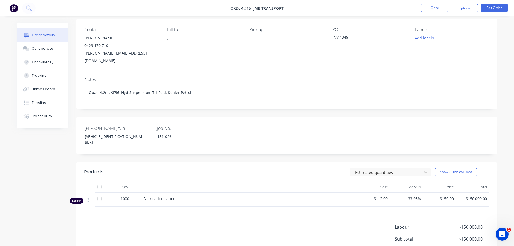
scroll to position [81, 0]
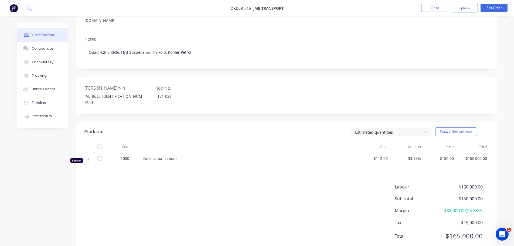
click at [173, 156] on span "Fabrication Labour" at bounding box center [160, 158] width 34 height 5
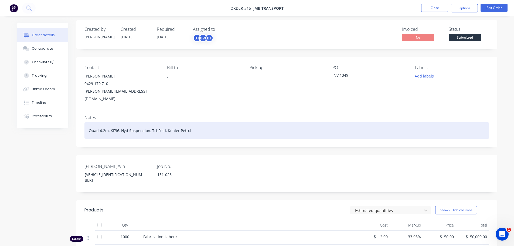
scroll to position [0, 0]
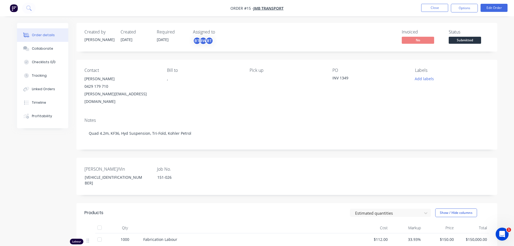
click at [297, 136] on div "Notes Quad 4.2m, KF36, Hyd Suspension, Tri-Fold, Kohler Petrol" at bounding box center [286, 131] width 421 height 36
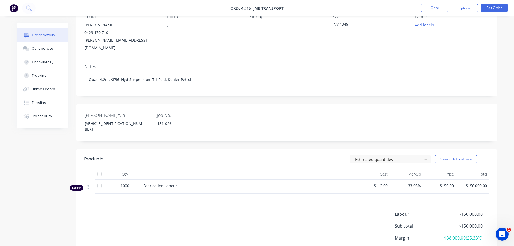
scroll to position [54, 0]
click at [299, 211] on div "Labour $150,000.00 Sub total $150,000.00 Margin $38,000.00 ( 25.33 %) Tax $15,0…" at bounding box center [286, 241] width 404 height 63
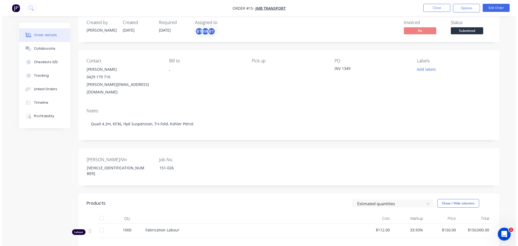
scroll to position [0, 0]
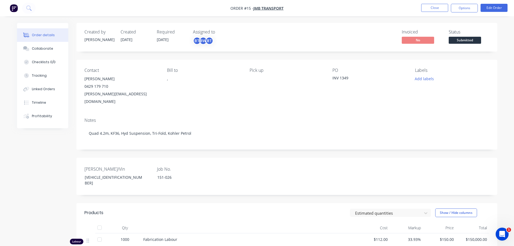
click at [330, 35] on div "Invoiced No Status Submitted" at bounding box center [368, 37] width 242 height 16
click at [428, 11] on button "Close" at bounding box center [434, 8] width 27 height 8
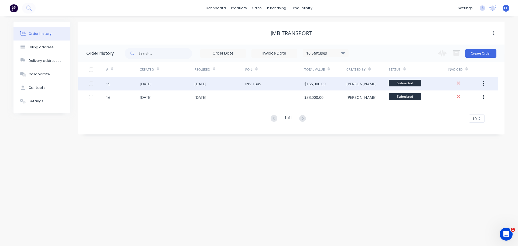
click at [110, 84] on div "15" at bounding box center [108, 84] width 4 height 6
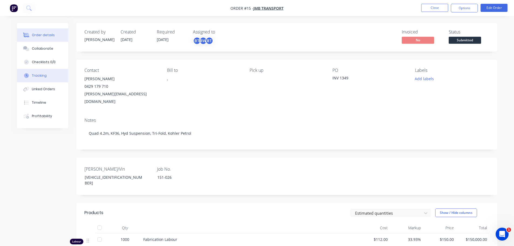
click at [38, 75] on div "Tracking" at bounding box center [39, 75] width 15 height 5
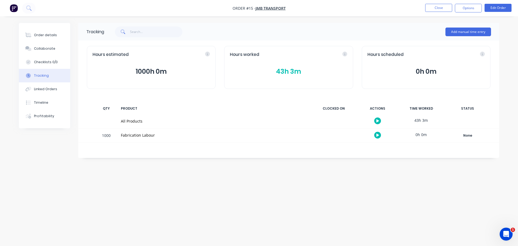
click at [143, 137] on div "Fabrication Labour" at bounding box center [214, 135] width 186 height 6
drag, startPoint x: 143, startPoint y: 137, endPoint x: 128, endPoint y: 134, distance: 15.1
click at [128, 134] on div "Fabrication Labour" at bounding box center [214, 135] width 186 height 6
click at [458, 28] on button "Add manual time entry" at bounding box center [468, 32] width 46 height 9
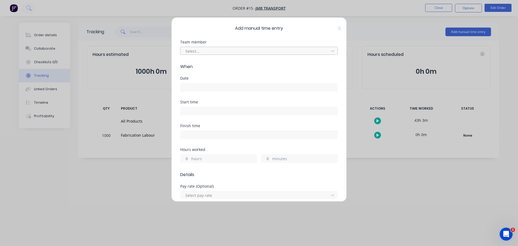
click at [209, 50] on div at bounding box center [255, 51] width 141 height 7
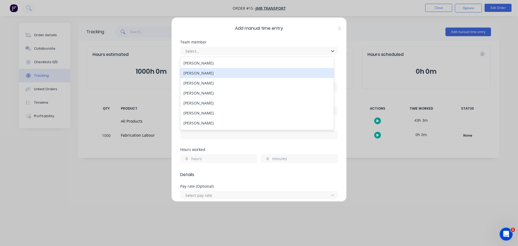
click at [208, 75] on div "[PERSON_NAME]" at bounding box center [256, 73] width 153 height 10
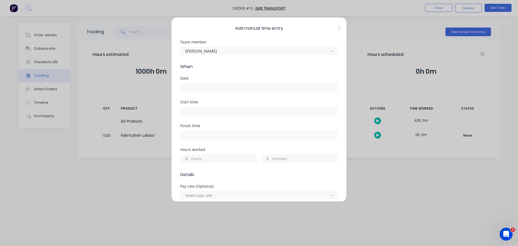
drag, startPoint x: 208, startPoint y: 87, endPoint x: 211, endPoint y: 92, distance: 5.9
click at [208, 87] on input at bounding box center [258, 87] width 157 height 8
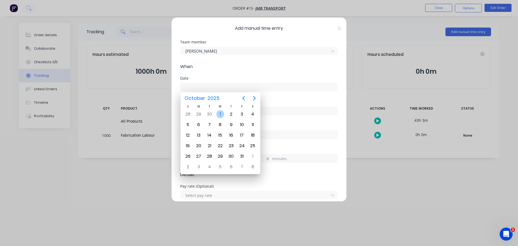
click at [219, 113] on div "1" at bounding box center [220, 114] width 8 height 8
type input "[DATE]"
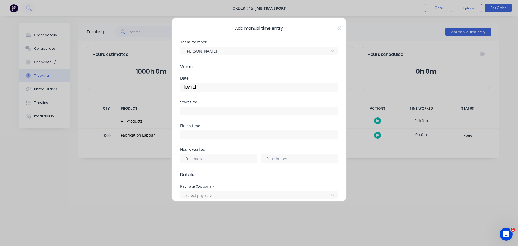
click at [191, 112] on input at bounding box center [258, 111] width 157 height 8
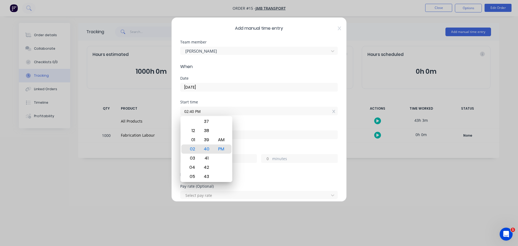
click at [247, 113] on input "02:40 PM" at bounding box center [258, 111] width 157 height 8
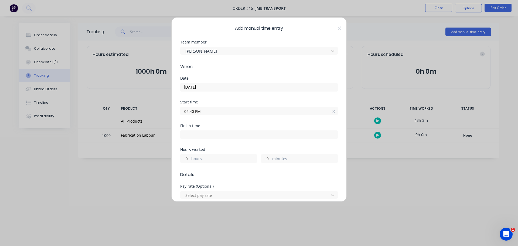
drag, startPoint x: 231, startPoint y: 114, endPoint x: 227, endPoint y: 109, distance: 6.4
drag, startPoint x: 227, startPoint y: 109, endPoint x: 328, endPoint y: 112, distance: 100.9
click at [328, 112] on input "02:40 PM" at bounding box center [258, 111] width 157 height 8
click at [332, 111] on icon at bounding box center [333, 111] width 3 height 4
type input "02:40 AM"
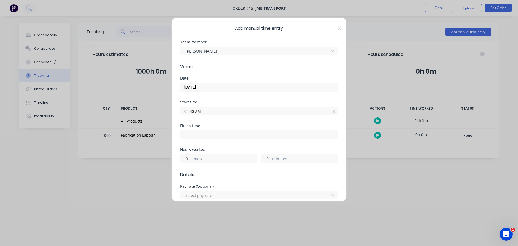
click at [332, 111] on icon at bounding box center [333, 111] width 3 height 4
click at [258, 126] on div "Start time Required." at bounding box center [258, 114] width 157 height 28
click at [206, 164] on label "hours" at bounding box center [223, 163] width 65 height 7
click at [190, 164] on input "hours" at bounding box center [184, 162] width 9 height 8
type input "3"
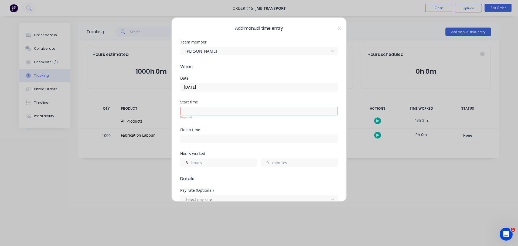
click at [246, 177] on span "Details" at bounding box center [258, 178] width 157 height 6
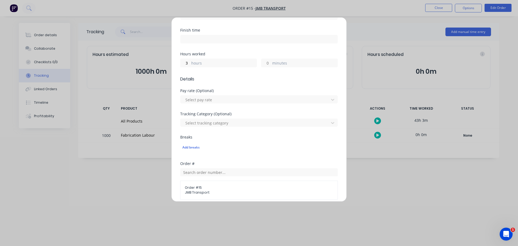
scroll to position [108, 0]
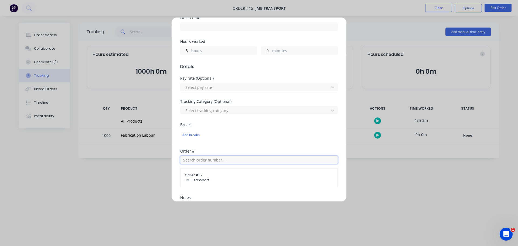
click at [219, 160] on input "text" at bounding box center [258, 160] width 157 height 8
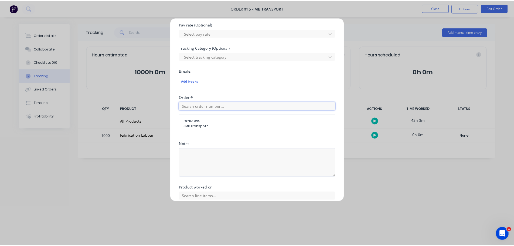
scroll to position [204, 0]
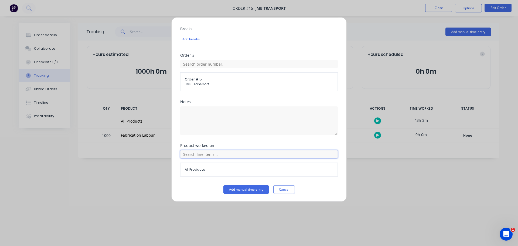
click at [226, 153] on input "text" at bounding box center [258, 154] width 157 height 8
click at [225, 153] on input "text" at bounding box center [258, 154] width 157 height 8
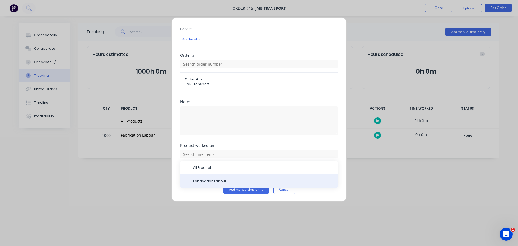
click at [212, 180] on span "Fabrication Labour" at bounding box center [263, 180] width 140 height 5
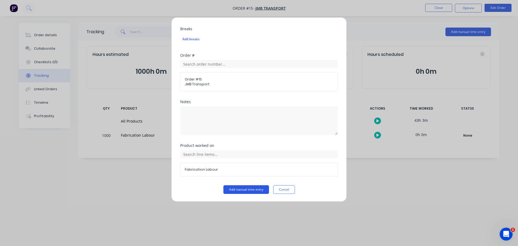
click at [249, 190] on button "Add manual time entry" at bounding box center [246, 189] width 46 height 9
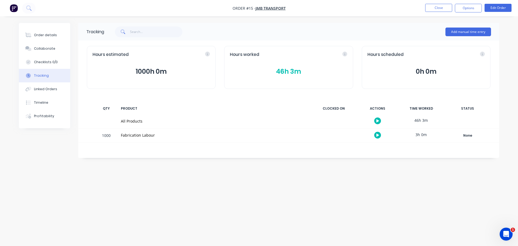
click at [292, 175] on div "Tracking Add manual time entry Hours estimated 1000h 0m Hours worked 46h 3m Hou…" at bounding box center [259, 112] width 480 height 179
click at [412, 153] on div "Tracking Add manual time entry Hours estimated 1000h 0m Hours worked 46h 3m Hou…" at bounding box center [288, 90] width 421 height 135
click at [377, 135] on icon "button" at bounding box center [377, 134] width 3 height 3
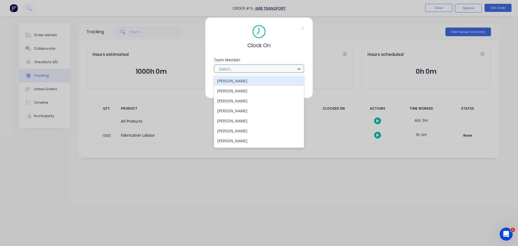
click at [291, 69] on div at bounding box center [255, 69] width 74 height 7
click at [303, 30] on icon at bounding box center [302, 28] width 3 height 4
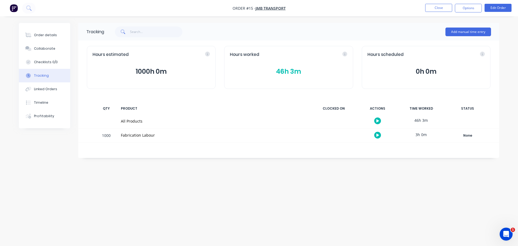
click at [335, 224] on div "Order details Collaborate Checklists 0/0 Tracking Linked Orders Timeline Profit…" at bounding box center [259, 123] width 518 height 246
click at [290, 78] on div "Hours worked 46h 3m" at bounding box center [288, 67] width 129 height 43
click at [430, 6] on button "Close" at bounding box center [438, 8] width 27 height 8
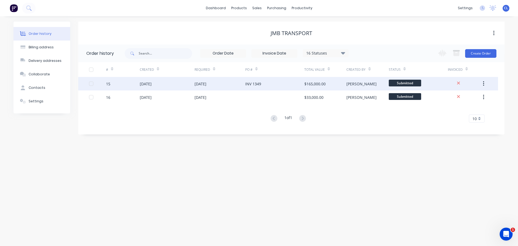
click at [107, 83] on div "15" at bounding box center [108, 84] width 4 height 6
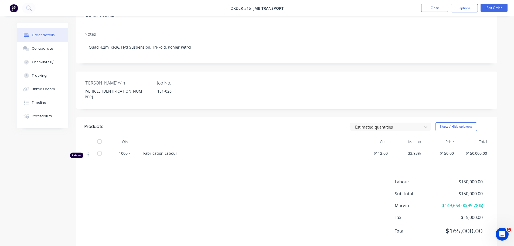
scroll to position [91, 0]
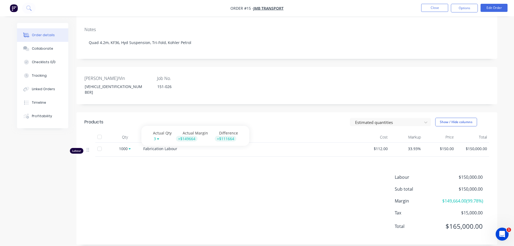
click at [129, 147] on icon at bounding box center [130, 148] width 2 height 3
click at [130, 148] on icon at bounding box center [130, 148] width 2 height 1
click at [235, 198] on div "Labour $150,000.00 Sub total $150,000.00 Margin $149,664.00 ( 99.78 %) Tax $15,…" at bounding box center [286, 205] width 404 height 63
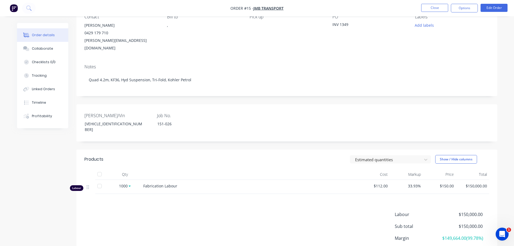
scroll to position [54, 0]
click at [318, 214] on div "Labour $150,000.00 Sub total $150,000.00 Margin $149,664.00 ( 99.78 %) Tax $15,…" at bounding box center [286, 241] width 404 height 63
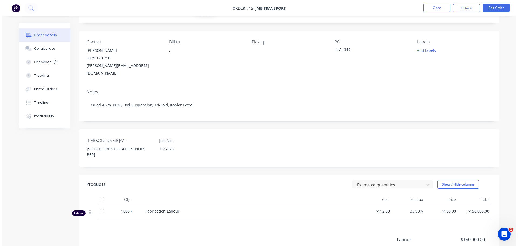
scroll to position [0, 0]
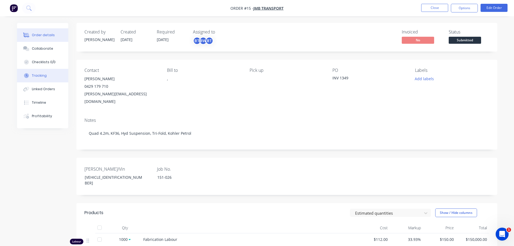
click at [40, 75] on div "Tracking" at bounding box center [39, 75] width 15 height 5
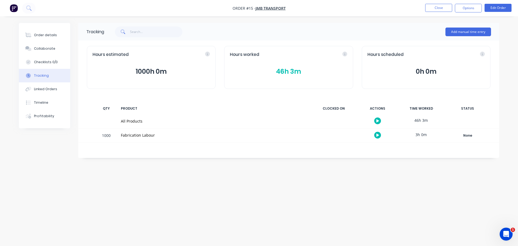
click at [289, 70] on button "46h 3m" at bounding box center [288, 71] width 117 height 10
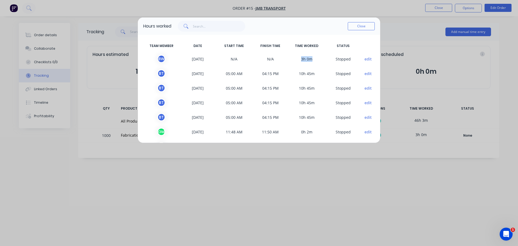
drag, startPoint x: 309, startPoint y: 60, endPoint x: 287, endPoint y: 55, distance: 22.4
click at [288, 55] on span "3h 0m" at bounding box center [306, 59] width 36 height 8
drag, startPoint x: 311, startPoint y: 61, endPoint x: 319, endPoint y: 32, distance: 29.6
click at [318, 32] on div "Hours worked Close" at bounding box center [259, 26] width 242 height 17
click at [359, 27] on button "Close" at bounding box center [361, 26] width 27 height 8
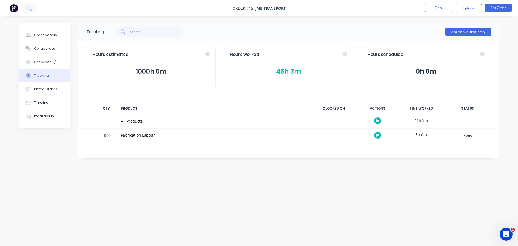
click at [286, 181] on div "Tracking Add manual time entry Hours estimated 1000h 0m Hours worked 46h 3m Hou…" at bounding box center [259, 112] width 480 height 179
drag, startPoint x: 297, startPoint y: 173, endPoint x: 177, endPoint y: 58, distance: 165.9
click at [295, 170] on div "Tracking Add manual time entry Hours estimated 1000h 0m Hours worked 46h 3m Hou…" at bounding box center [259, 112] width 480 height 179
drag, startPoint x: 318, startPoint y: 22, endPoint x: 372, endPoint y: 21, distance: 54.7
click at [317, 21] on div "Order details Collaborate Checklists 0/0 Tracking Linked Orders Timeline Profit…" at bounding box center [259, 123] width 518 height 246
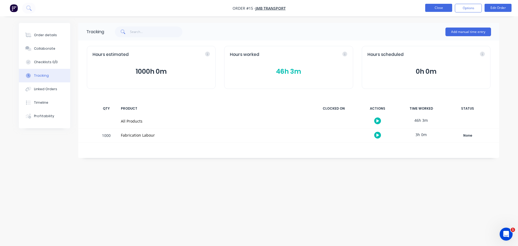
click at [441, 5] on button "Close" at bounding box center [438, 8] width 27 height 8
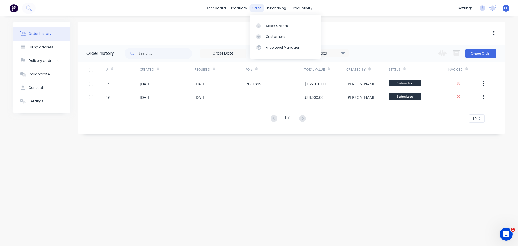
click at [253, 5] on div "sales" at bounding box center [256, 8] width 15 height 8
click at [274, 29] on link "Sales Orders" at bounding box center [284, 25] width 71 height 11
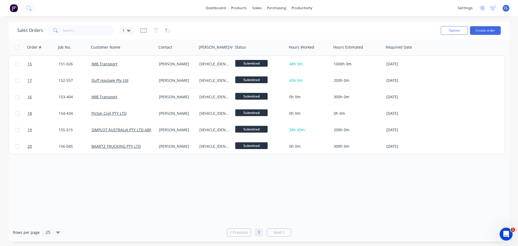
drag, startPoint x: 331, startPoint y: 187, endPoint x: 273, endPoint y: 123, distance: 86.1
click at [330, 187] on div "Order # Job No. Customer Name Contact [PERSON_NAME]/Vin Status Hours Worked Hou…" at bounding box center [259, 131] width 500 height 184
click at [408, 32] on div "Sales Orders 1" at bounding box center [226, 30] width 419 height 13
click at [231, 30] on div "Sales Orders 1" at bounding box center [226, 30] width 419 height 13
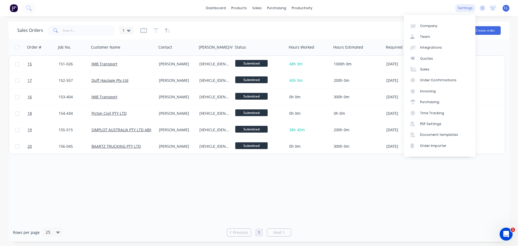
click at [466, 7] on div "settings" at bounding box center [465, 8] width 20 height 8
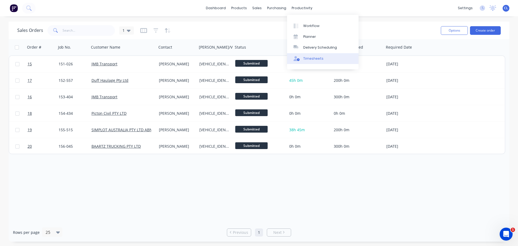
click at [312, 60] on div "Timesheets" at bounding box center [313, 58] width 20 height 5
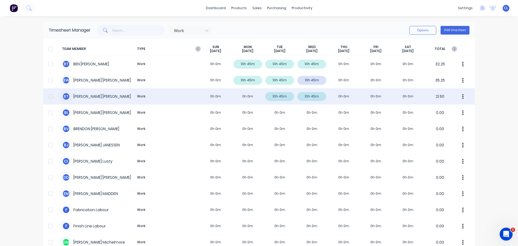
click at [92, 98] on div "[PERSON_NAME] Work 0h 0m 0h 0m 10h 45m 10h 45m 0h 0m 0h 0m 0h 0m 21.50" at bounding box center [258, 96] width 431 height 16
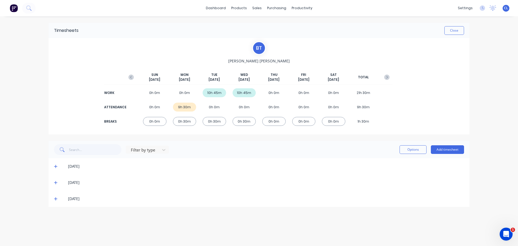
click at [181, 106] on div "9h 30m" at bounding box center [184, 106] width 23 height 9
click at [111, 184] on div "[DATE]" at bounding box center [266, 182] width 396 height 6
click at [59, 200] on div "[DATE]" at bounding box center [261, 198] width 404 height 6
click at [58, 200] on span at bounding box center [56, 198] width 5 height 5
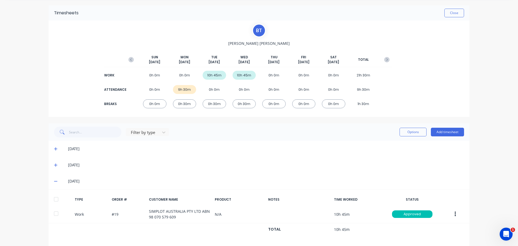
scroll to position [27, 0]
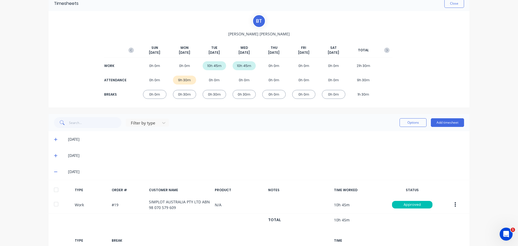
click at [53, 143] on div "[DATE]" at bounding box center [259, 139] width 421 height 16
click at [54, 140] on icon at bounding box center [56, 139] width 4 height 4
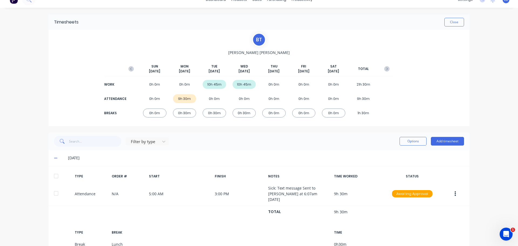
scroll to position [0, 0]
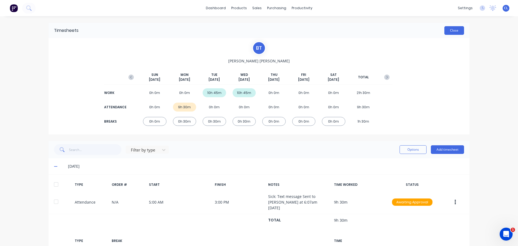
click at [456, 30] on button "Close" at bounding box center [454, 30] width 20 height 9
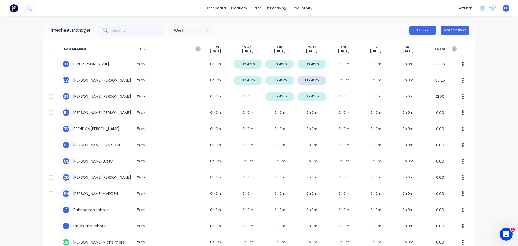
click at [428, 31] on button "Options" at bounding box center [422, 30] width 27 height 9
click at [396, 27] on div "Work Options Add timesheet" at bounding box center [280, 30] width 379 height 11
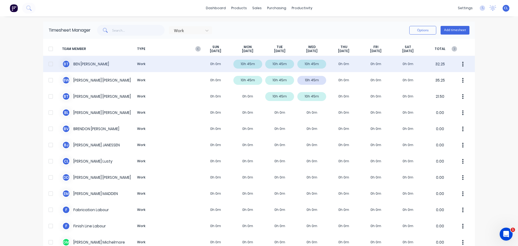
click at [49, 63] on div at bounding box center [50, 64] width 11 height 11
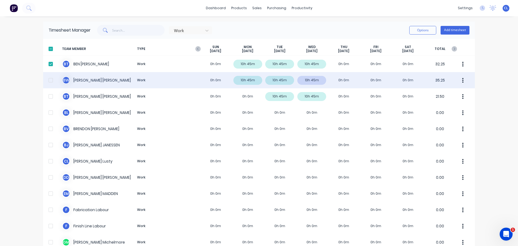
click at [49, 79] on div at bounding box center [50, 80] width 11 height 11
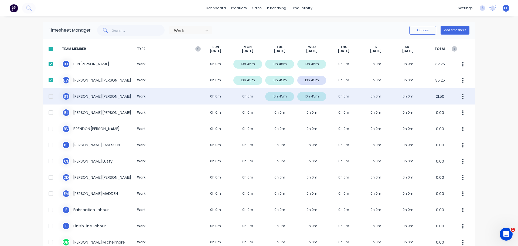
click at [50, 98] on div at bounding box center [50, 96] width 11 height 11
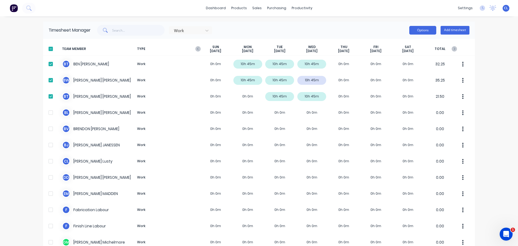
click at [425, 30] on button "Options" at bounding box center [422, 30] width 27 height 9
click at [408, 65] on div "Download" at bounding box center [411, 66] width 42 height 8
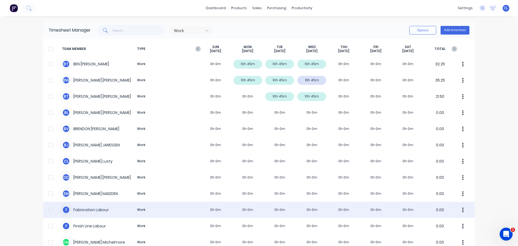
click at [297, 205] on div "F Fabrication Labour Work 0h 0m 0h 0m 0h 0m 0h 0m 0h 0m 0h 0m 0h 0m 0.00" at bounding box center [258, 209] width 431 height 16
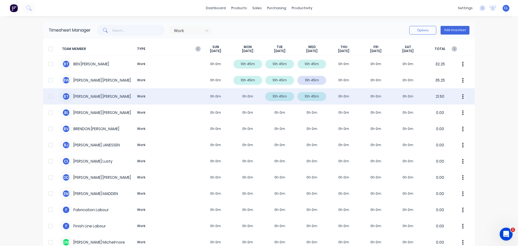
click at [65, 96] on div "[PERSON_NAME] Work 0h 0m 0h 0m 10h 45m 10h 45m 0h 0m 0h 0m 0h 0m 21.50" at bounding box center [258, 96] width 431 height 16
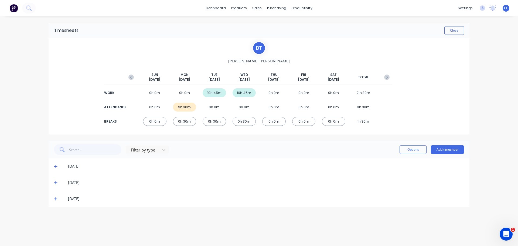
click at [56, 198] on icon at bounding box center [55, 198] width 3 height 3
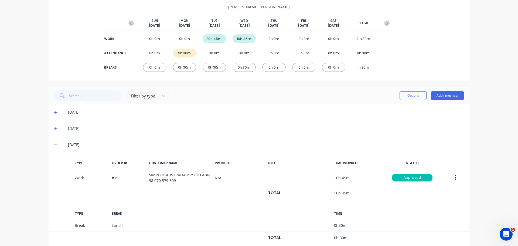
scroll to position [67, 0]
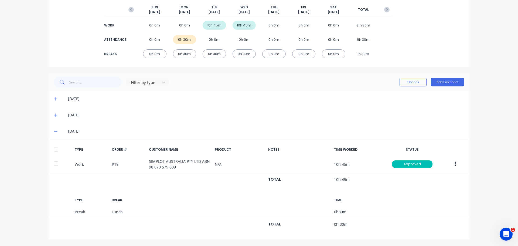
click at [54, 131] on icon at bounding box center [55, 131] width 3 height 1
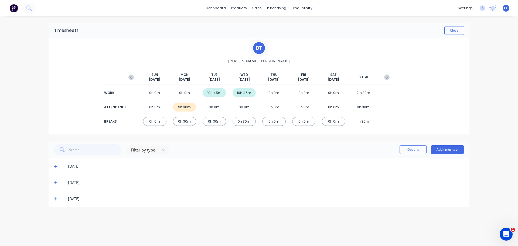
scroll to position [0, 0]
click at [58, 167] on span at bounding box center [56, 165] width 5 height 5
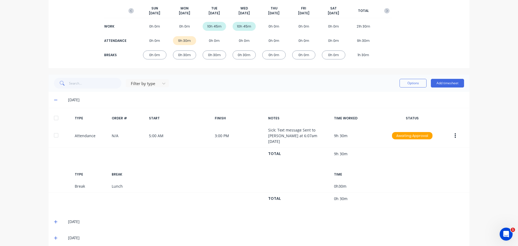
scroll to position [67, 0]
click at [313, 222] on div "[DATE]" at bounding box center [259, 220] width 421 height 16
click at [301, 228] on div "[DATE]" at bounding box center [259, 236] width 421 height 16
click at [51, 214] on div "[DATE]" at bounding box center [259, 220] width 421 height 16
click at [54, 218] on icon at bounding box center [56, 220] width 4 height 4
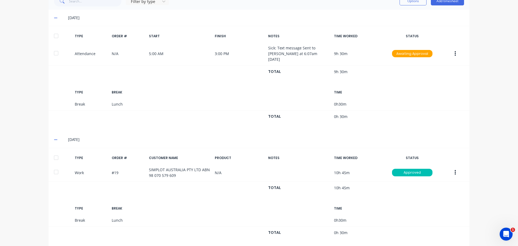
scroll to position [167, 0]
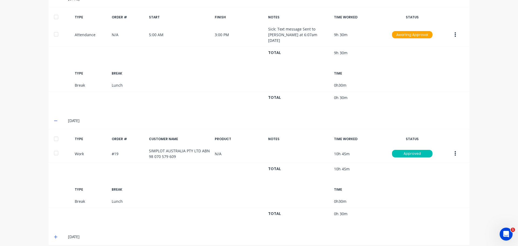
click at [54, 235] on icon at bounding box center [55, 236] width 3 height 3
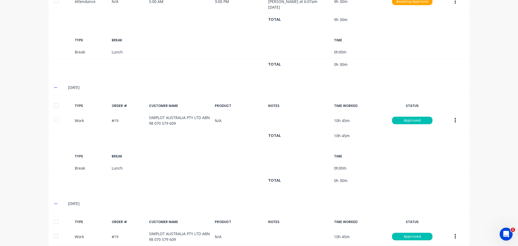
scroll to position [267, 0]
